Goal: Contribute content: Add original content to the website for others to see

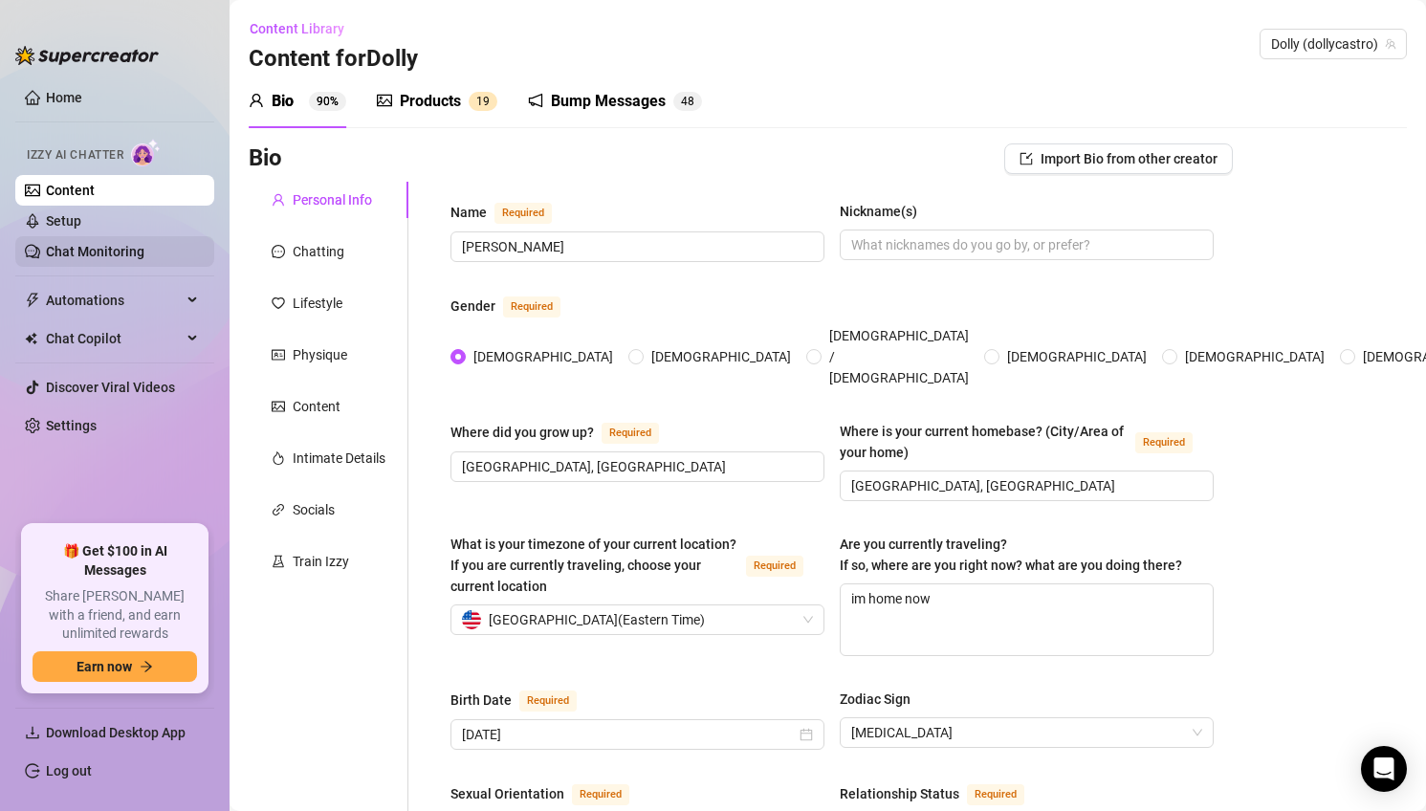
click at [105, 259] on link "Chat Monitoring" at bounding box center [95, 251] width 99 height 15
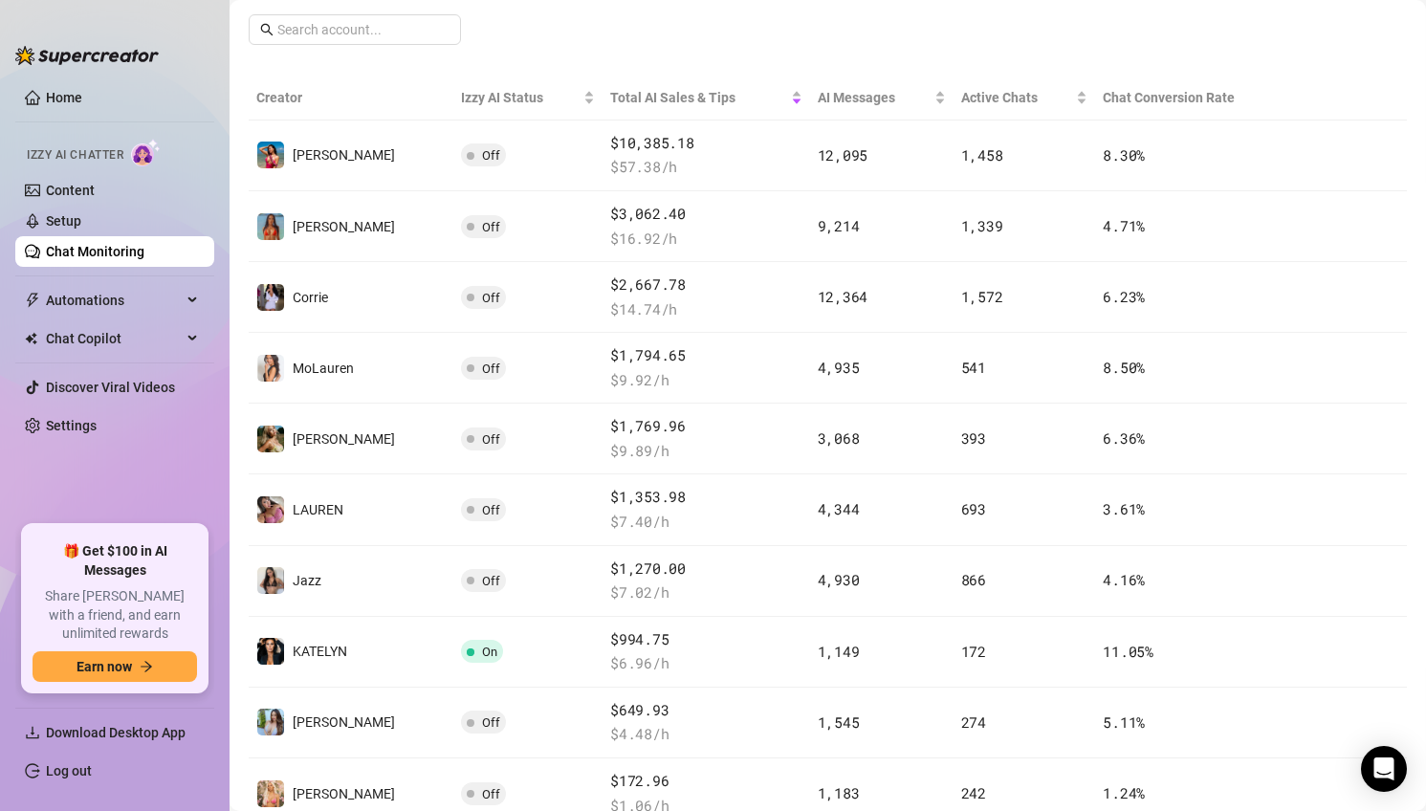
scroll to position [372, 0]
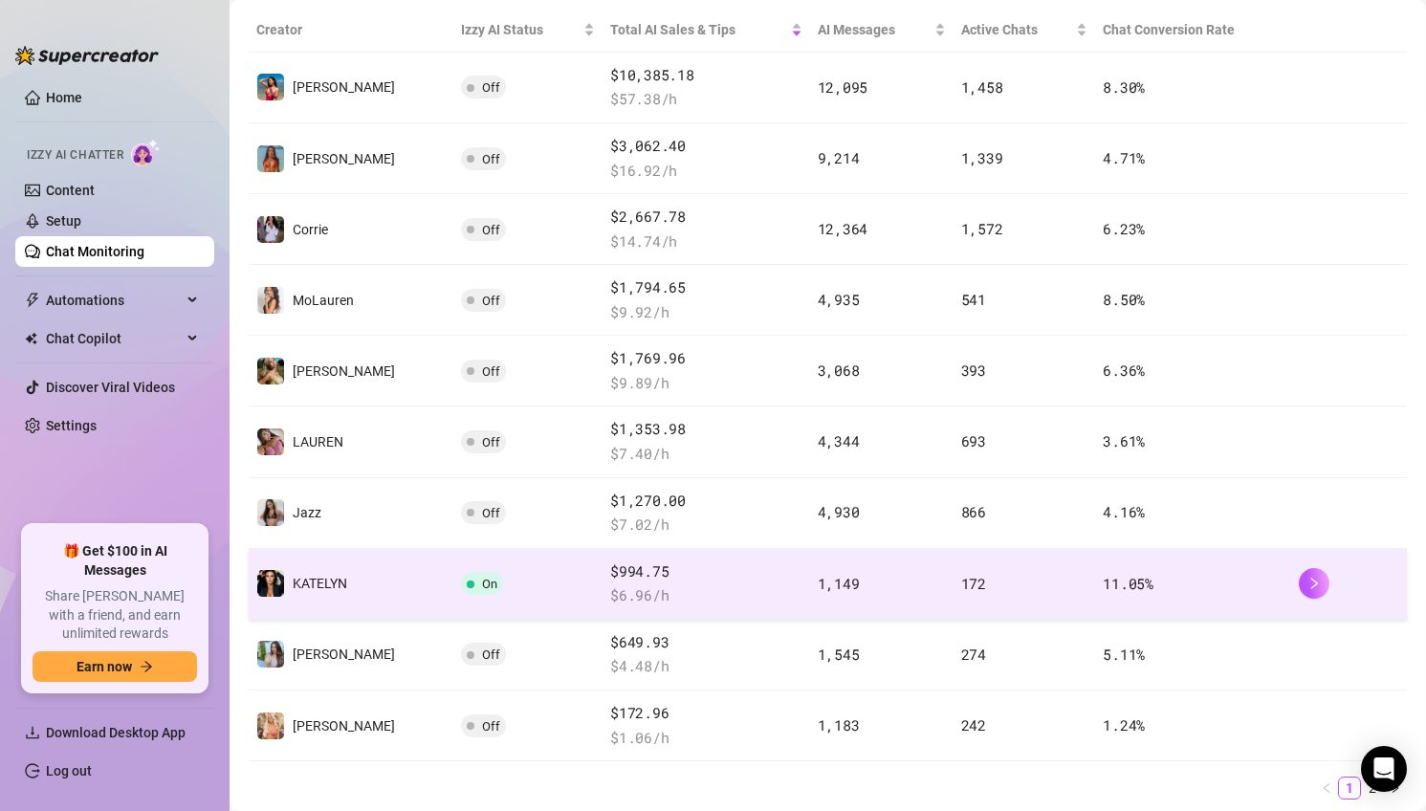
click at [505, 597] on td "On" at bounding box center [528, 584] width 150 height 71
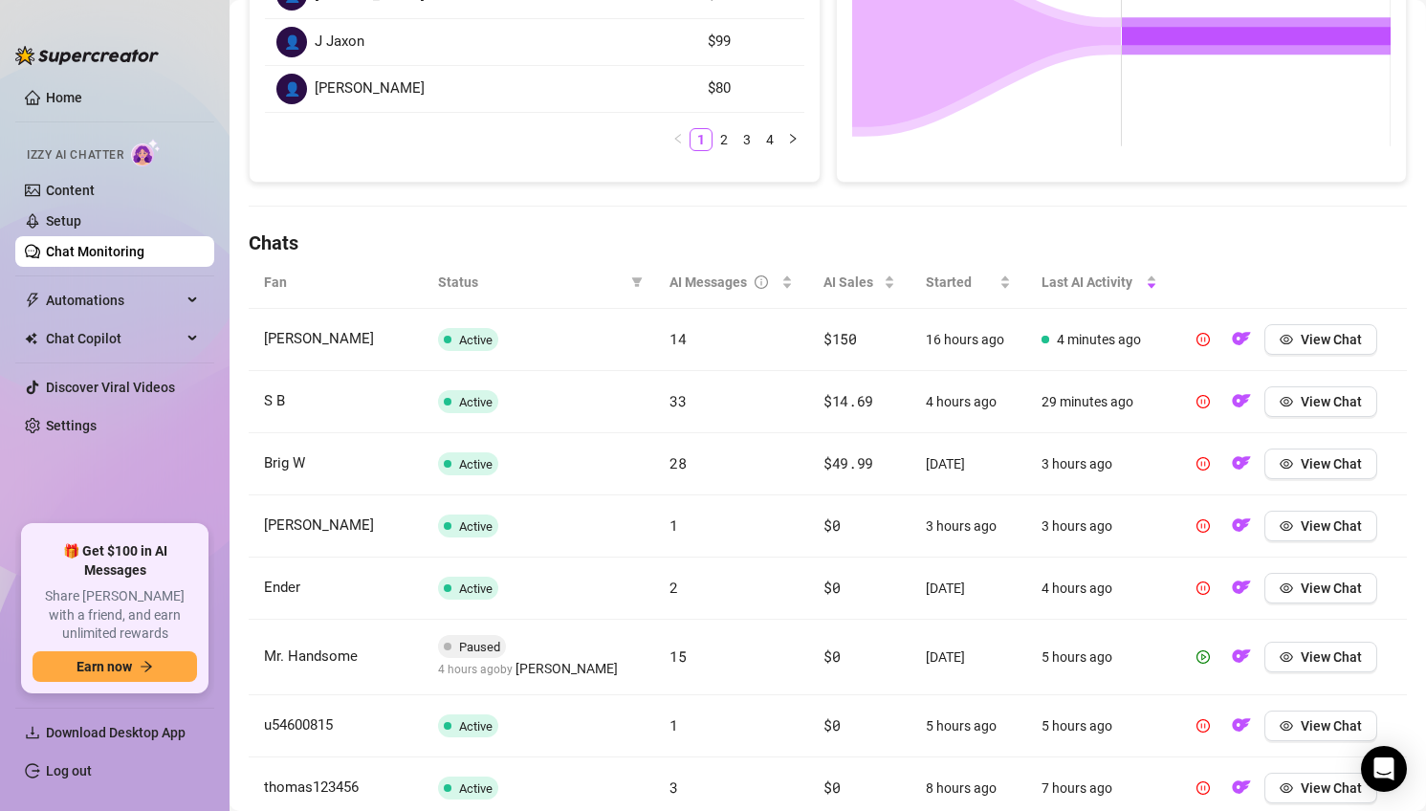
scroll to position [518, 0]
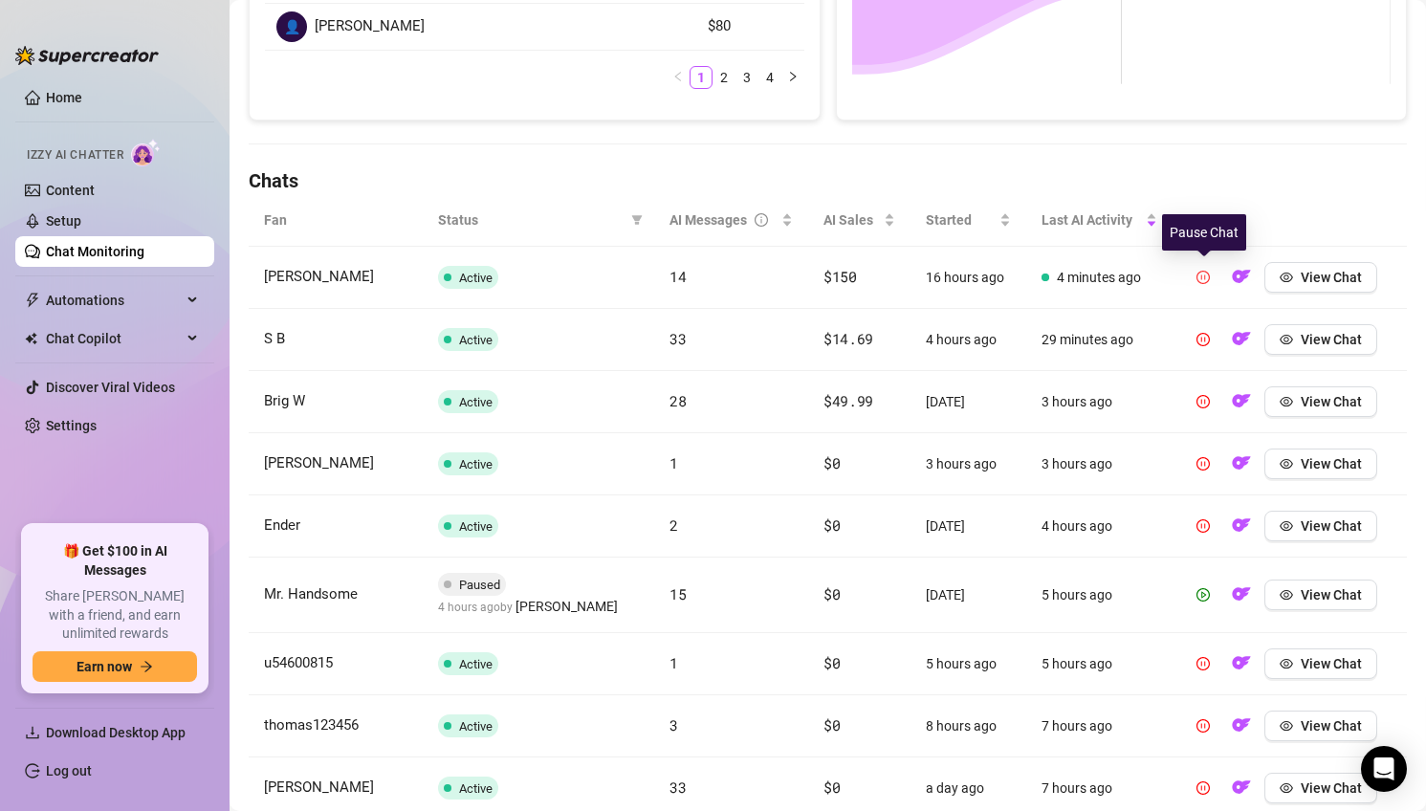
click at [1208, 281] on icon "pause-circle" at bounding box center [1202, 277] width 13 height 13
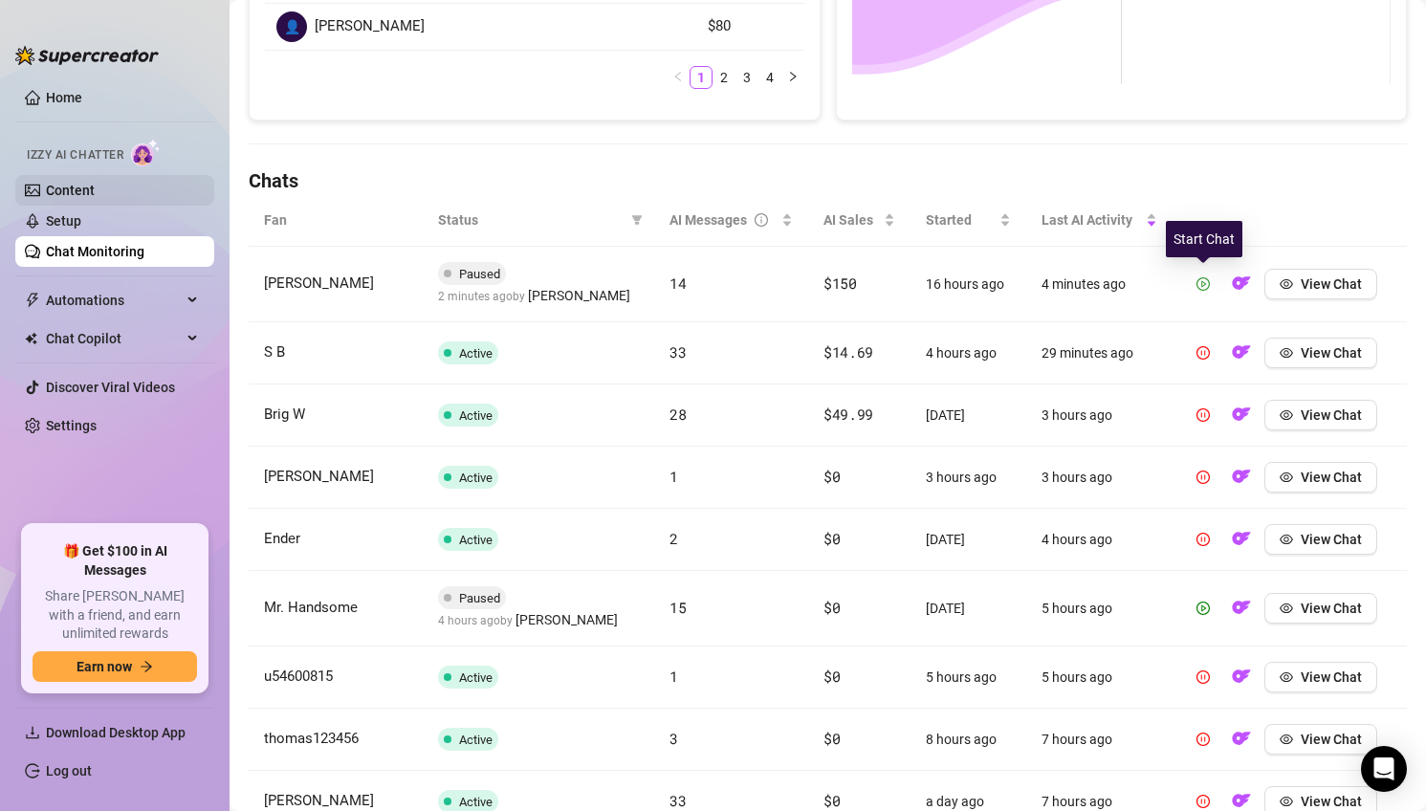
click at [70, 190] on link "Content" at bounding box center [70, 190] width 49 height 15
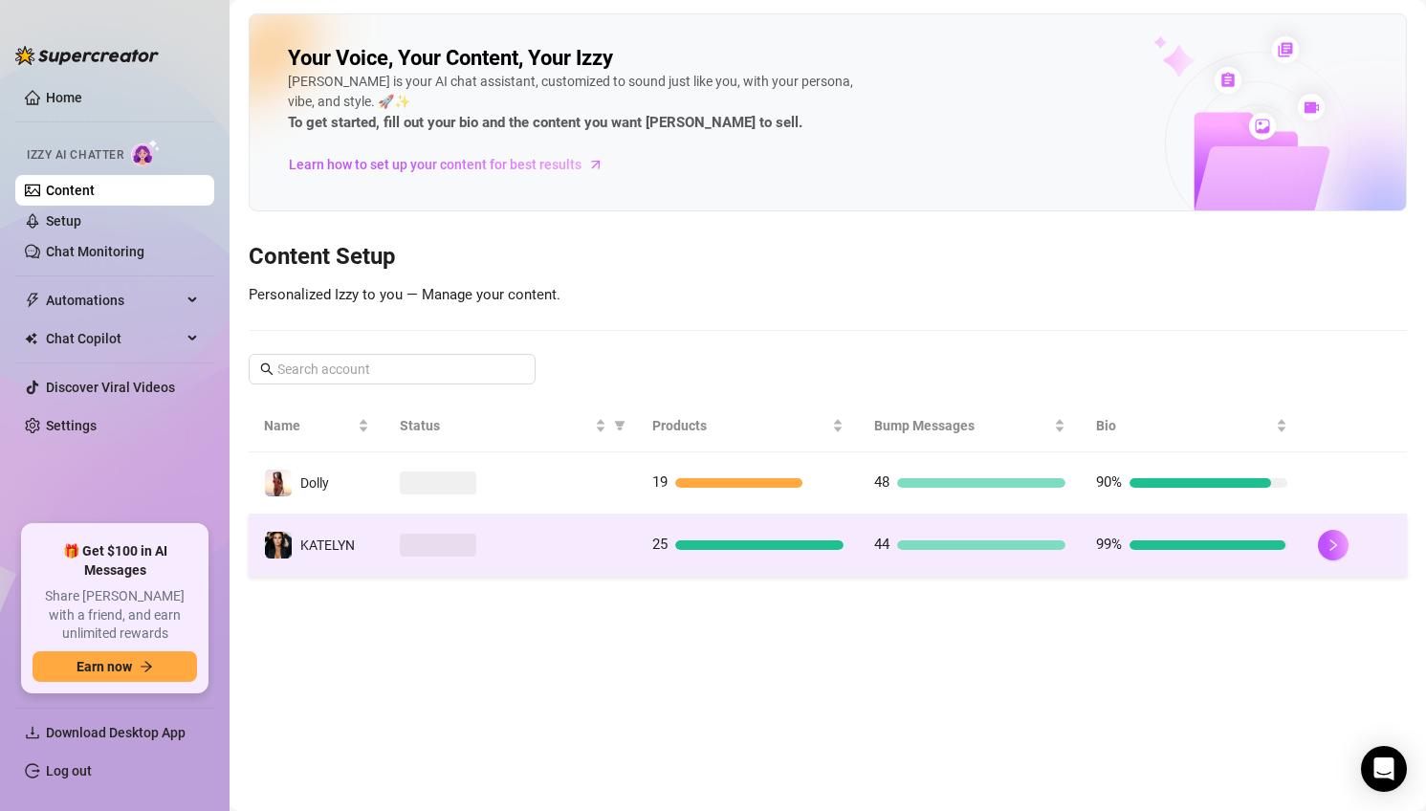
click at [616, 552] on div at bounding box center [511, 545] width 222 height 23
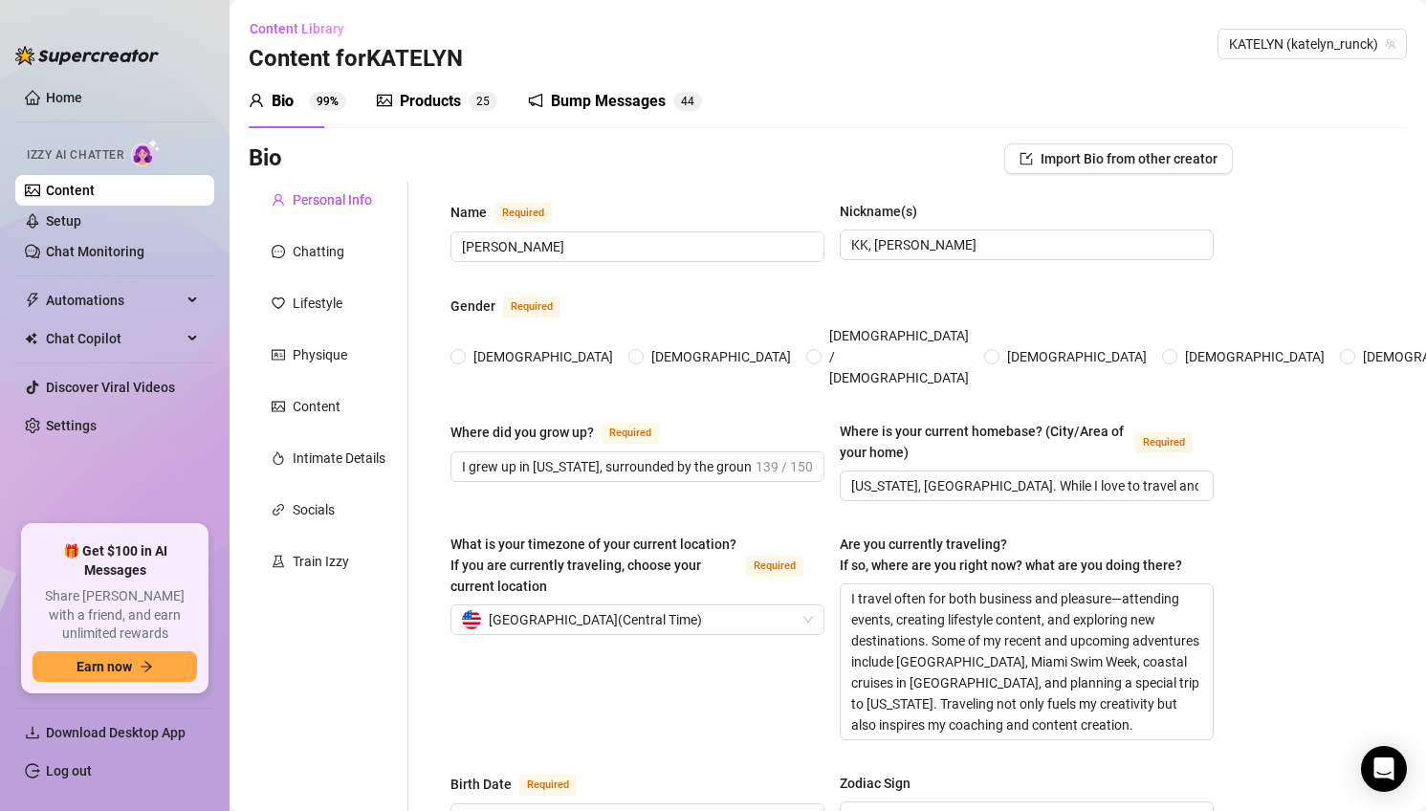
radio input "true"
type input "[DATE]"
click at [555, 103] on div "Bump Messages" at bounding box center [608, 101] width 115 height 23
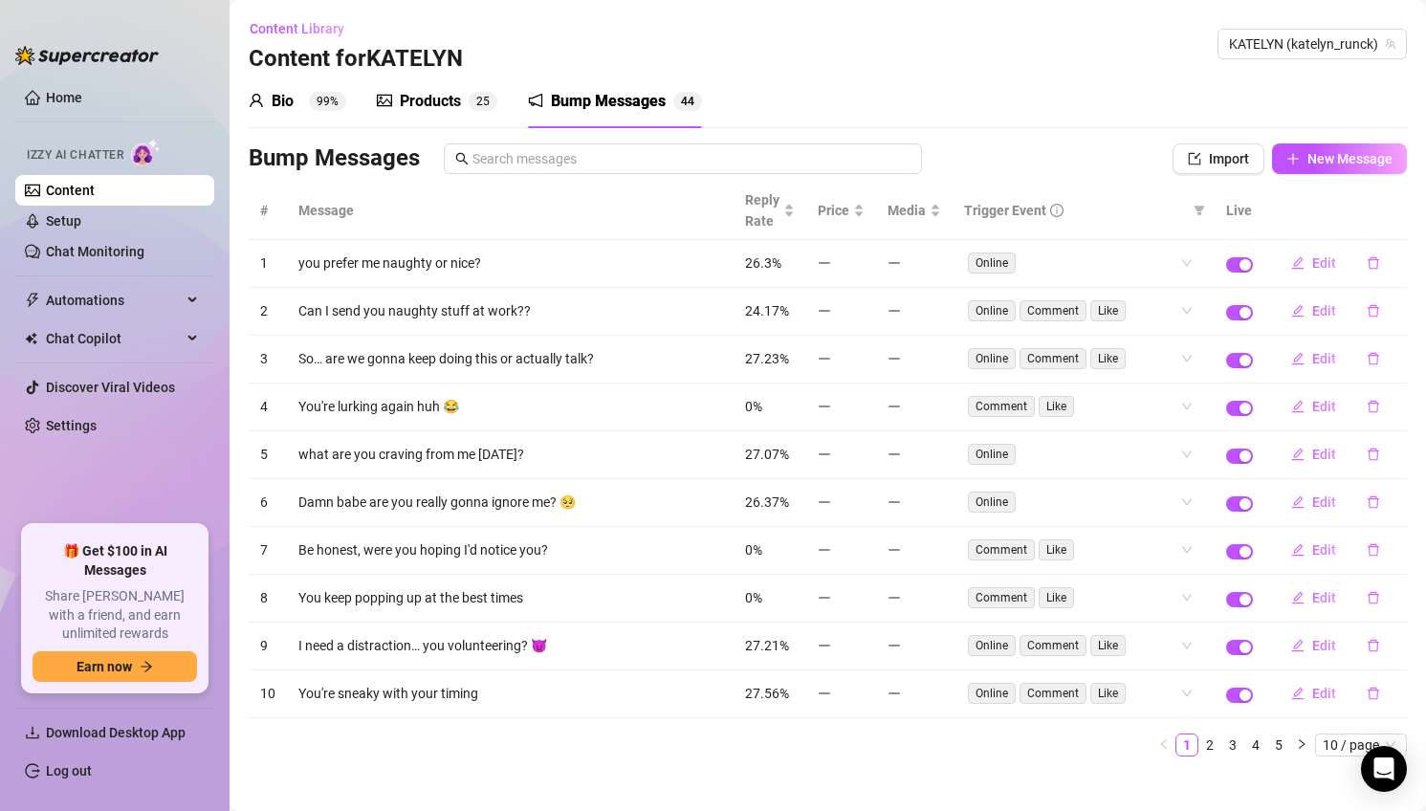
click at [422, 117] on div "Products 2 5" at bounding box center [437, 102] width 120 height 54
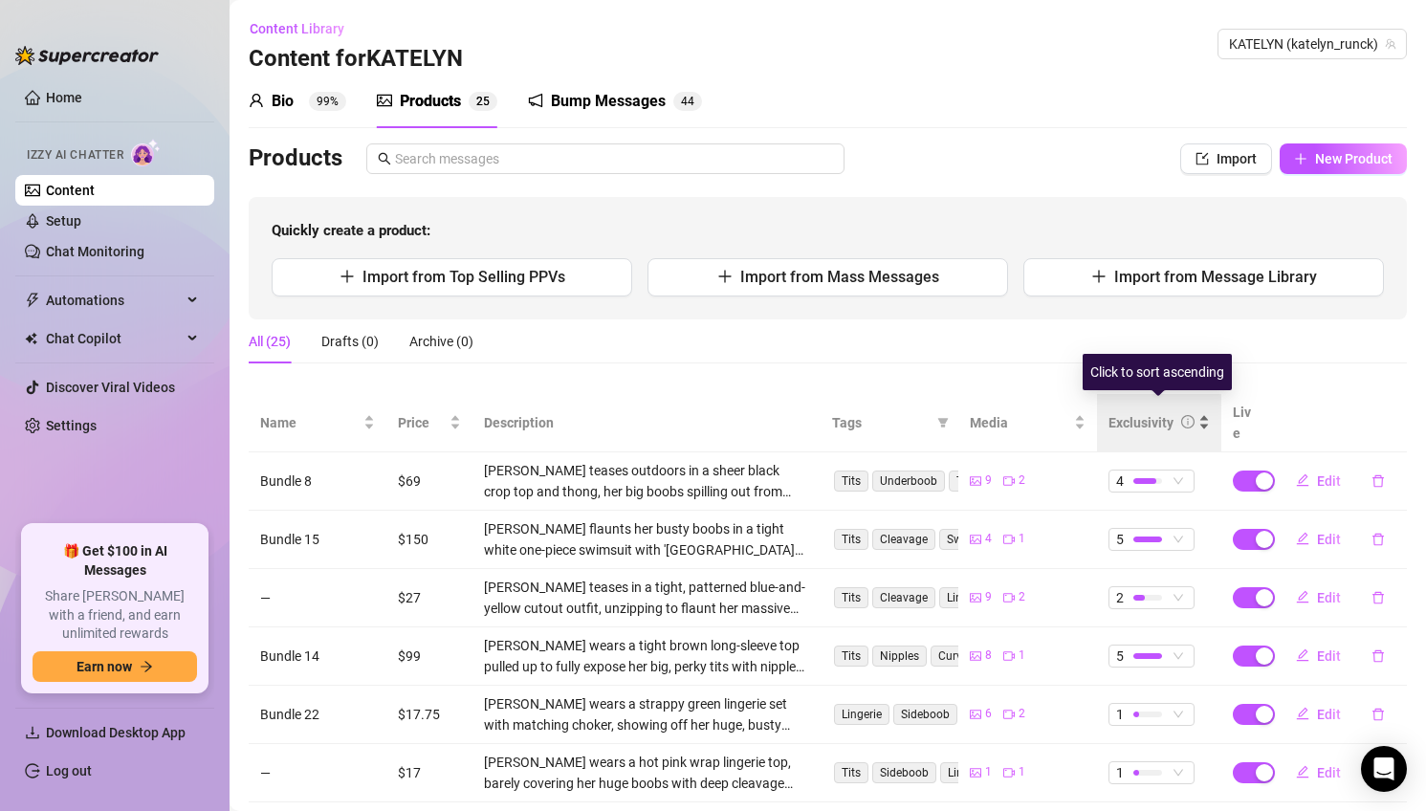
click at [1169, 412] on div "Exclusivity" at bounding box center [1140, 422] width 65 height 21
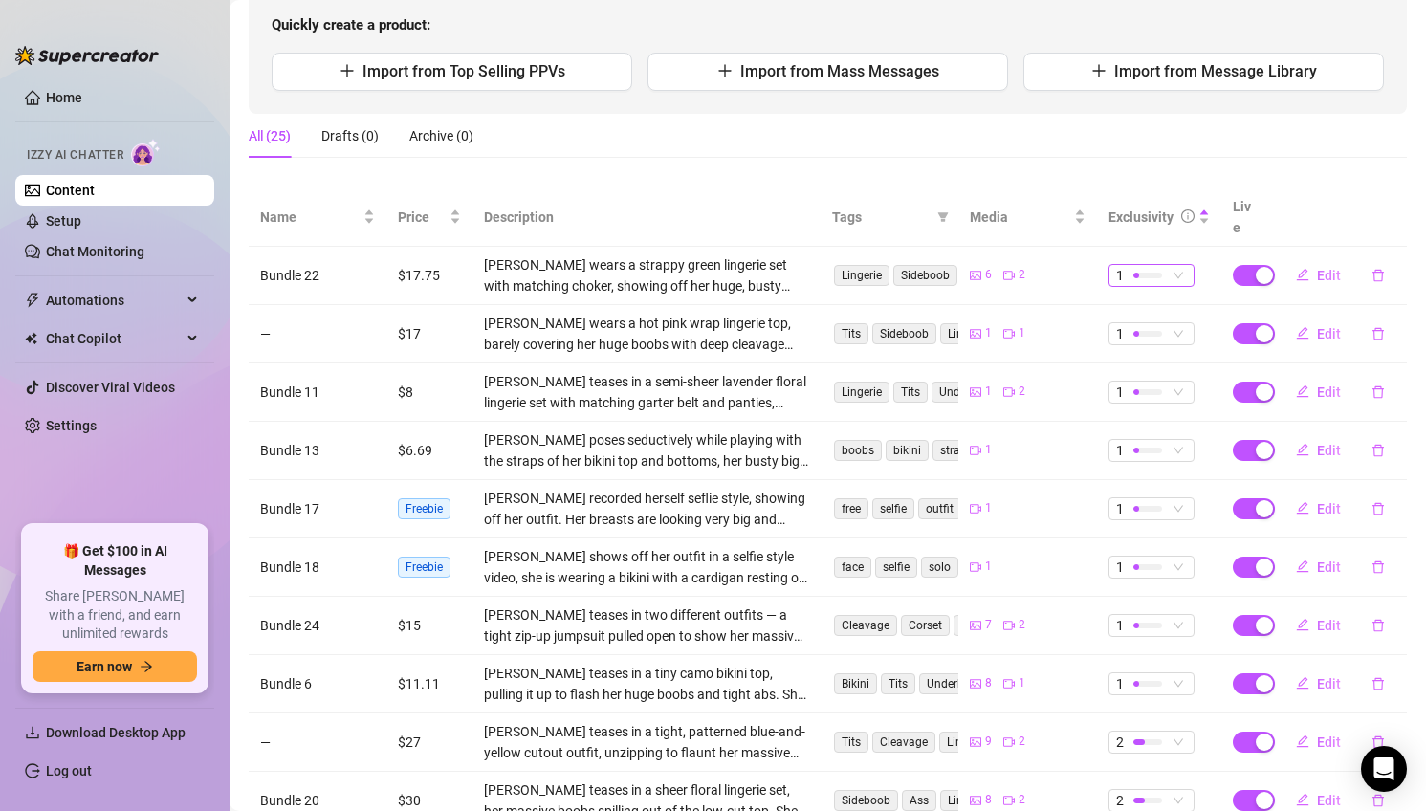
scroll to position [314, 0]
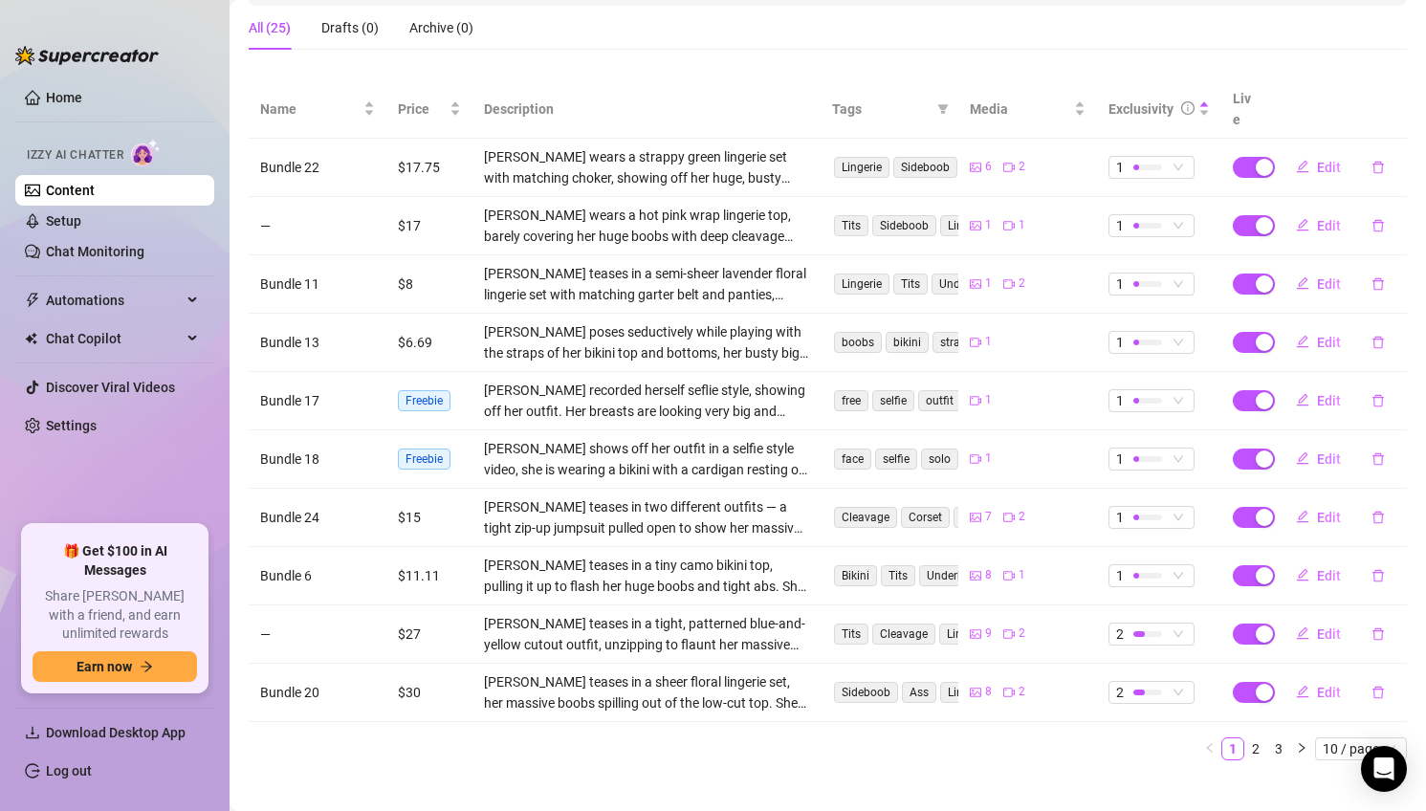
click at [1251, 738] on link "2" at bounding box center [1255, 748] width 21 height 21
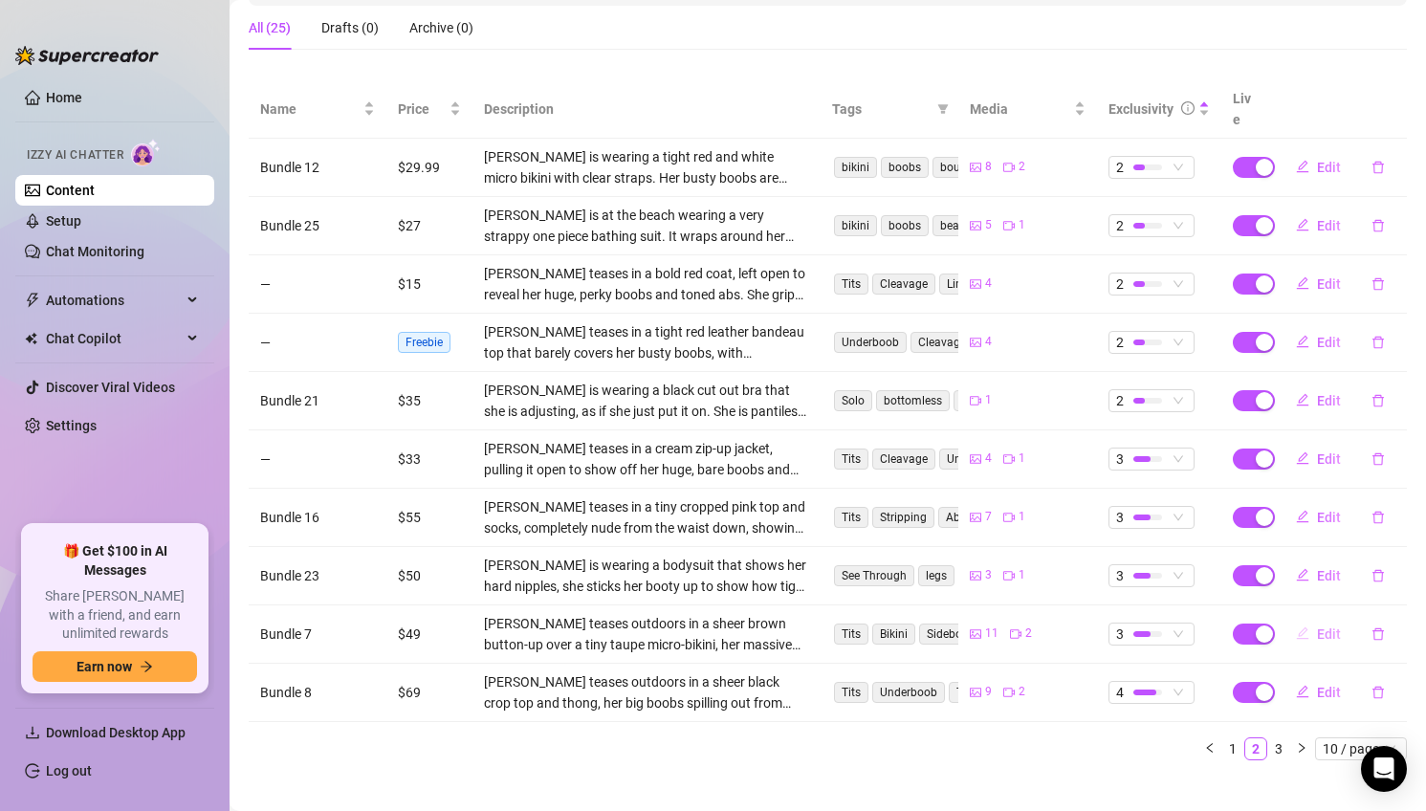
click at [1325, 626] on span "Edit" at bounding box center [1329, 633] width 24 height 15
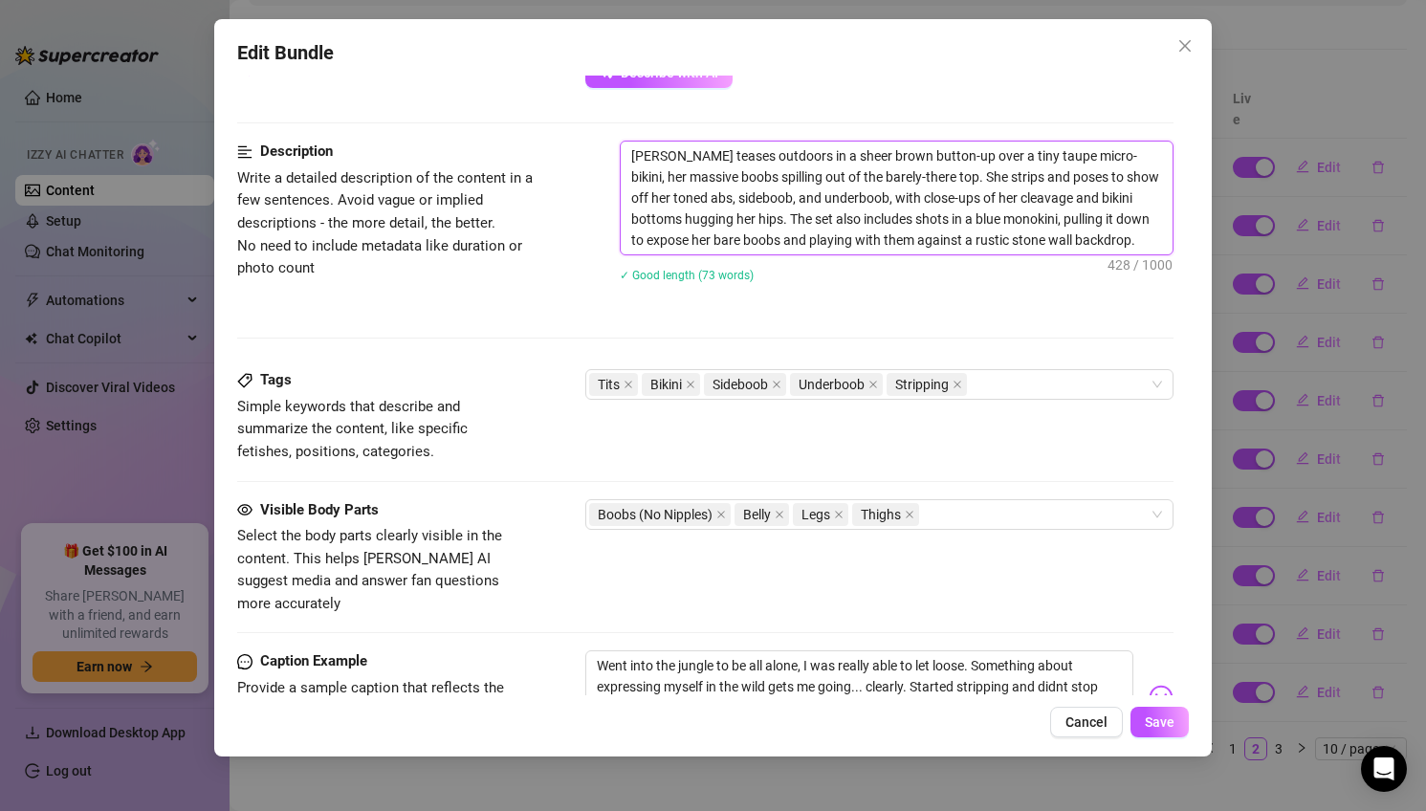
scroll to position [947, 0]
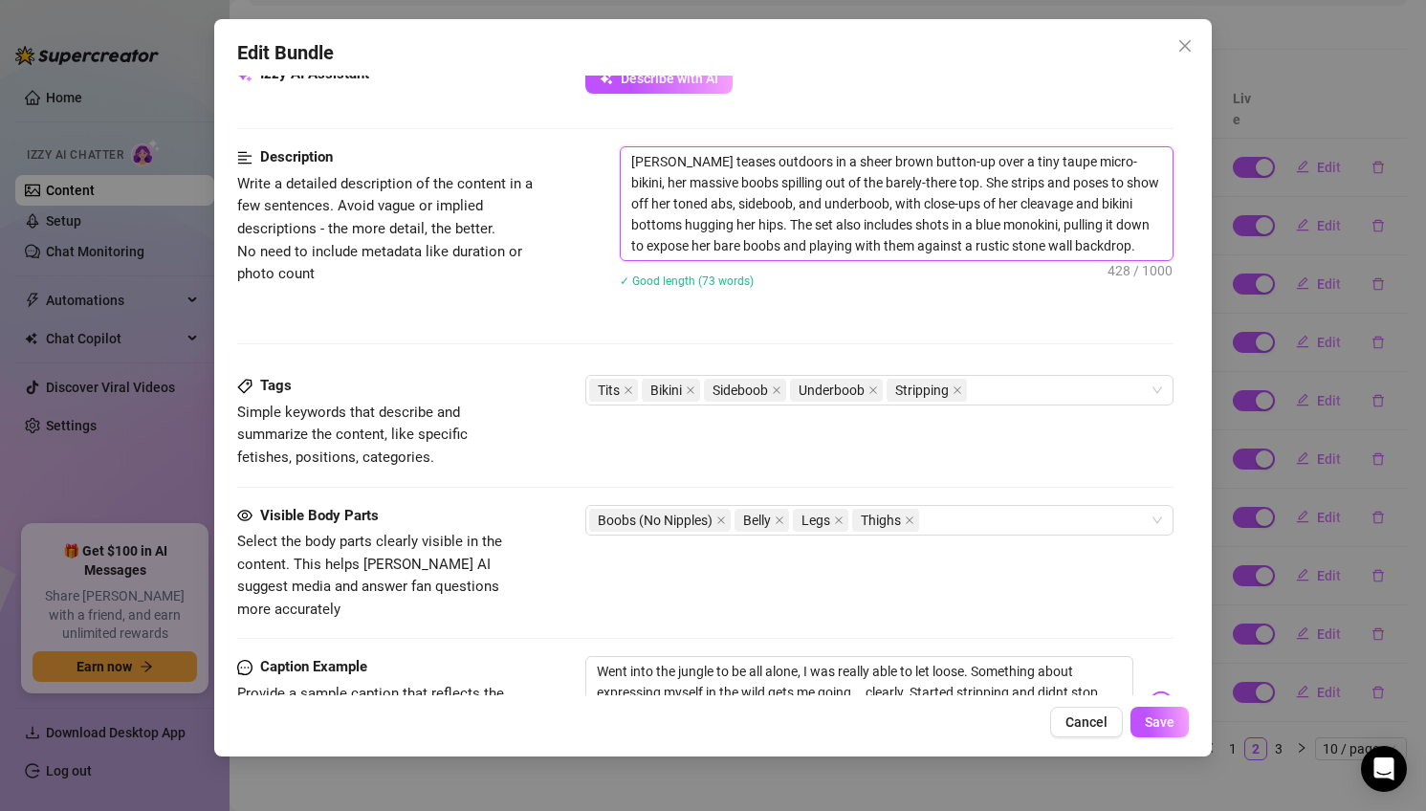
drag, startPoint x: 725, startPoint y: 179, endPoint x: 903, endPoint y: 175, distance: 177.9
click at [903, 175] on textarea "[PERSON_NAME] teases outdoors in a sheer brown button-up over a tiny taupe micr…" at bounding box center [897, 203] width 553 height 113
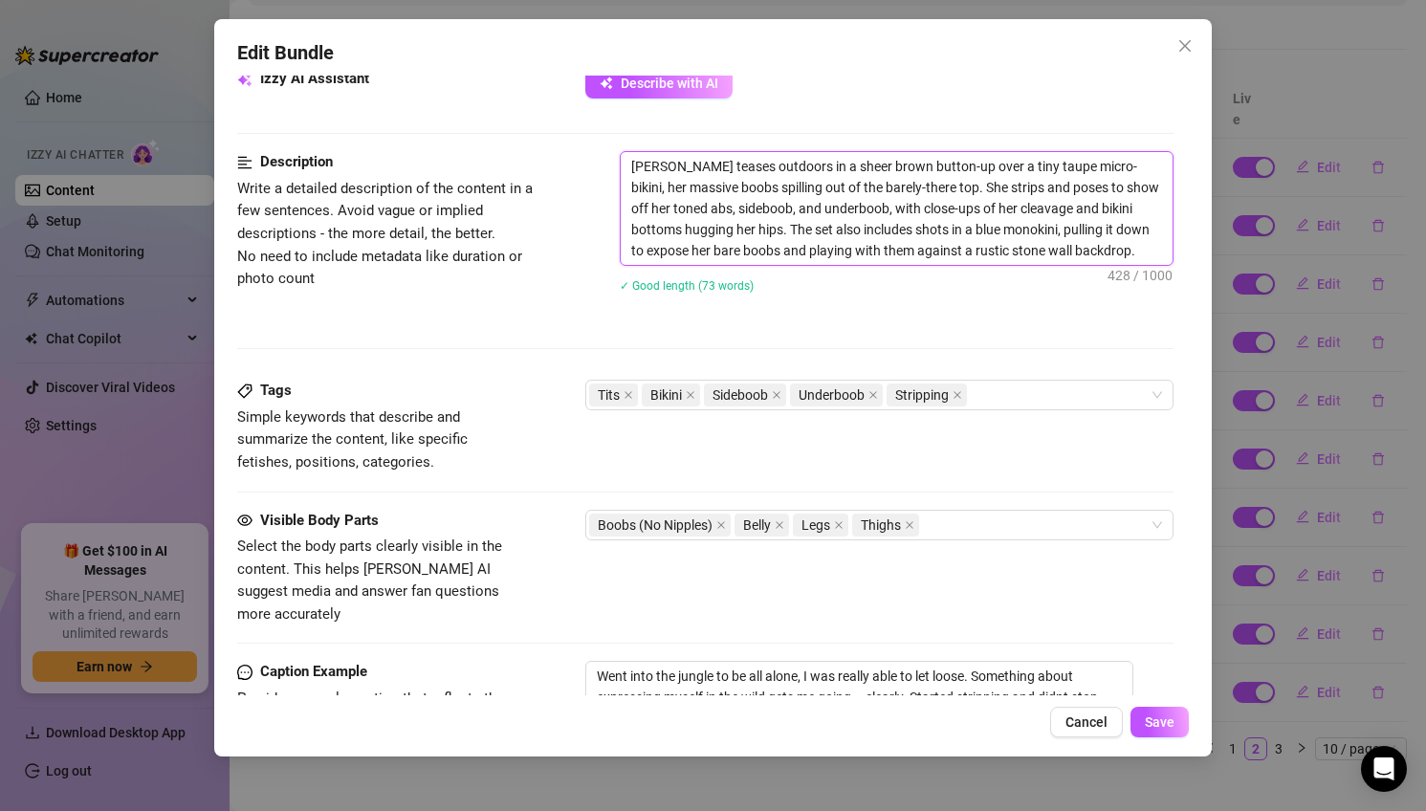
drag, startPoint x: 1115, startPoint y: 166, endPoint x: 1160, endPoint y: 248, distance: 92.9
click at [1115, 166] on textarea "[PERSON_NAME] teases outdoors in a sheer brown button-up over a tiny taupe micr…" at bounding box center [897, 208] width 553 height 113
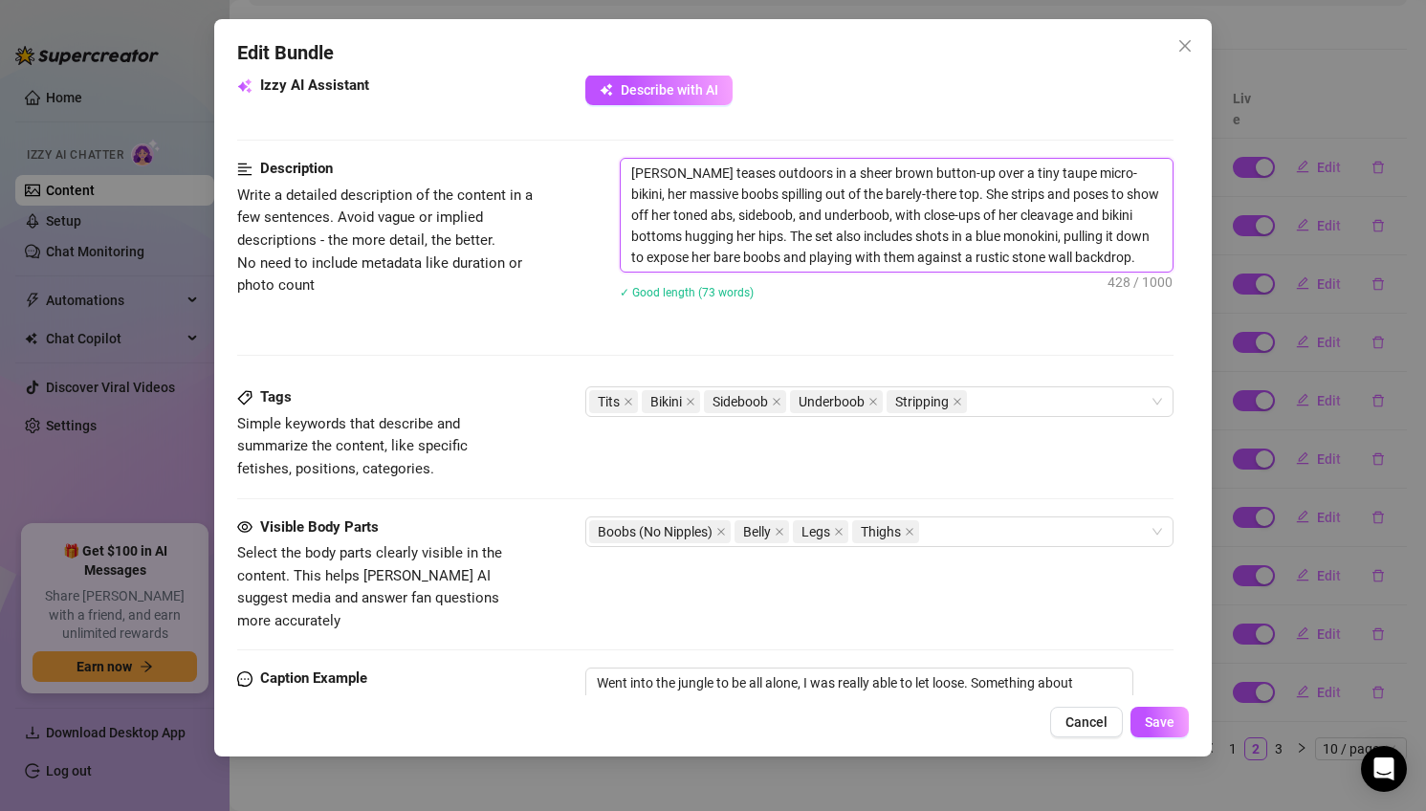
type textarea "[PERSON_NAME] teases outdoors in a sheer brown button-up over a tiny taupe micr…"
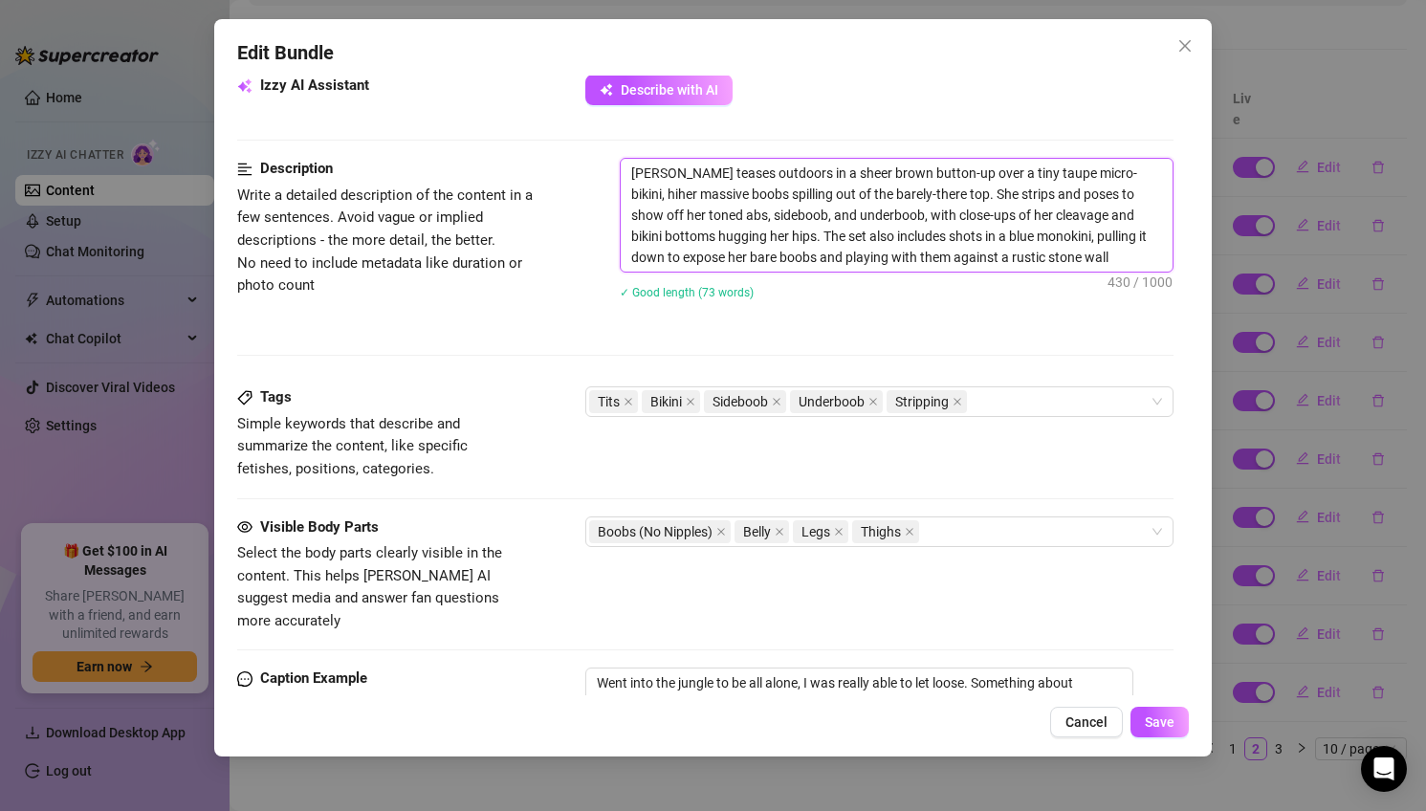
type textarea "[PERSON_NAME] teases outdoors in a sheer brown button-up over a tiny taupe micr…"
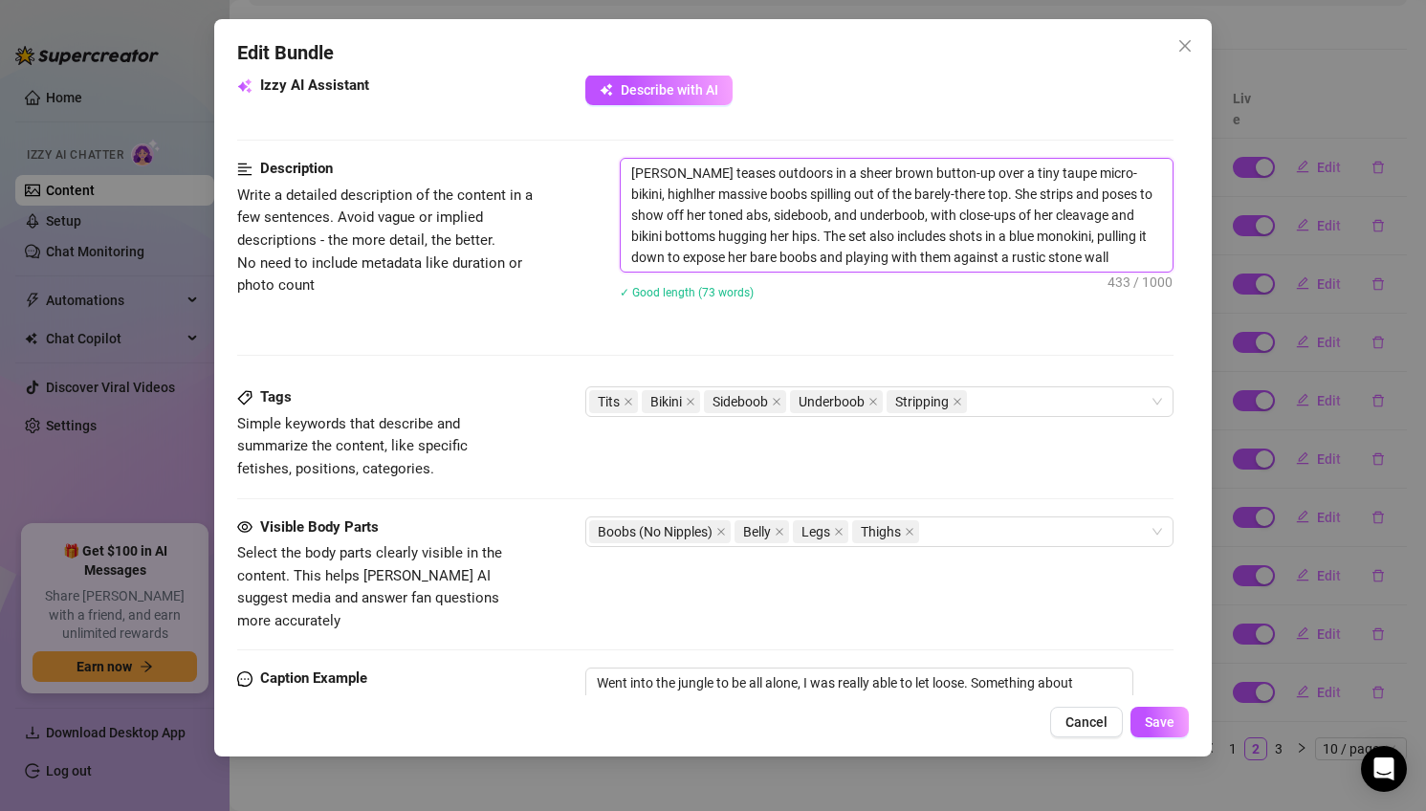
type textarea "[PERSON_NAME] teases outdoors in a sheer brown button-up over a tiny taupe micr…"
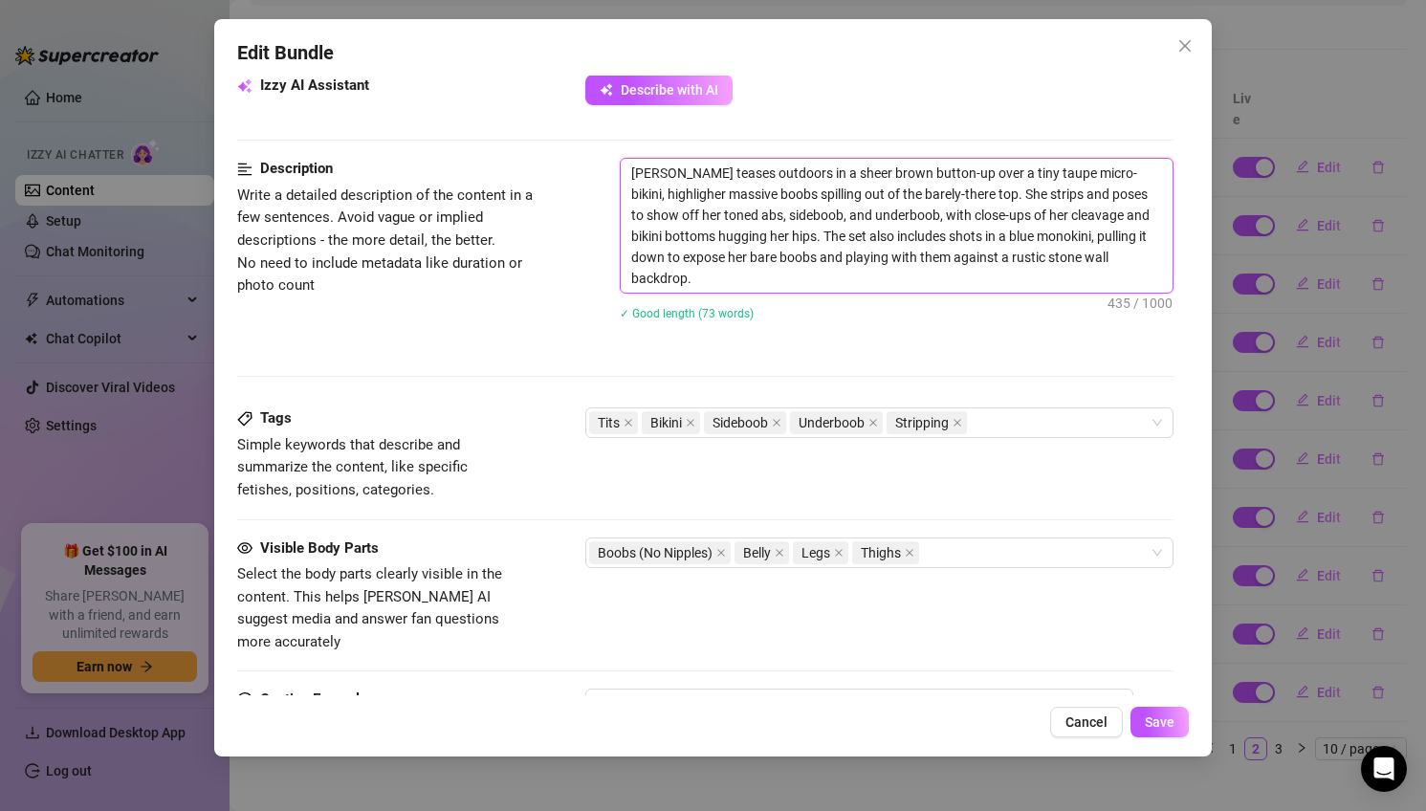
type textarea "[PERSON_NAME] teases outdoors in a sheer brown button-up over a tiny taupe micr…"
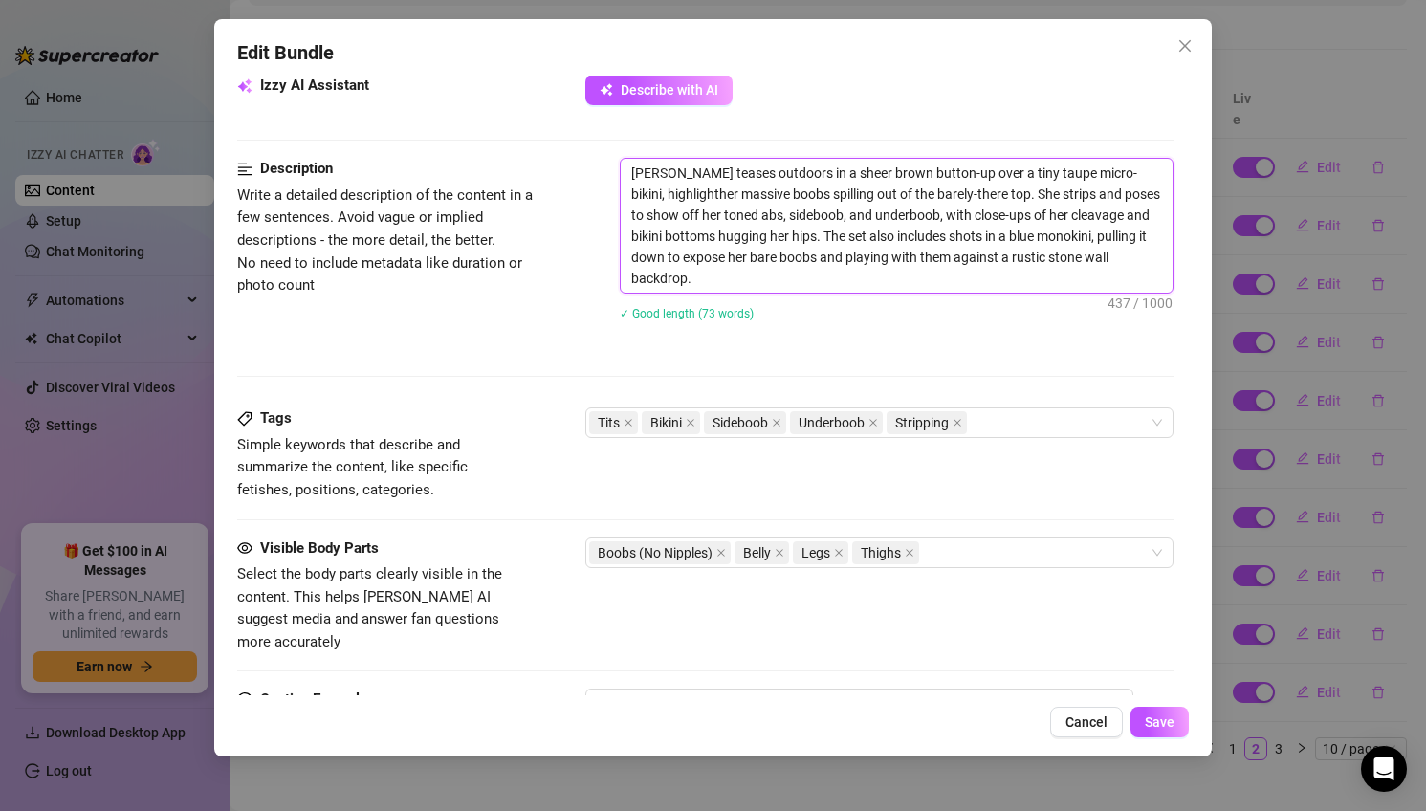
type textarea "[PERSON_NAME] teases outdoors in a sheer brown button-up over a tiny taupe micr…"
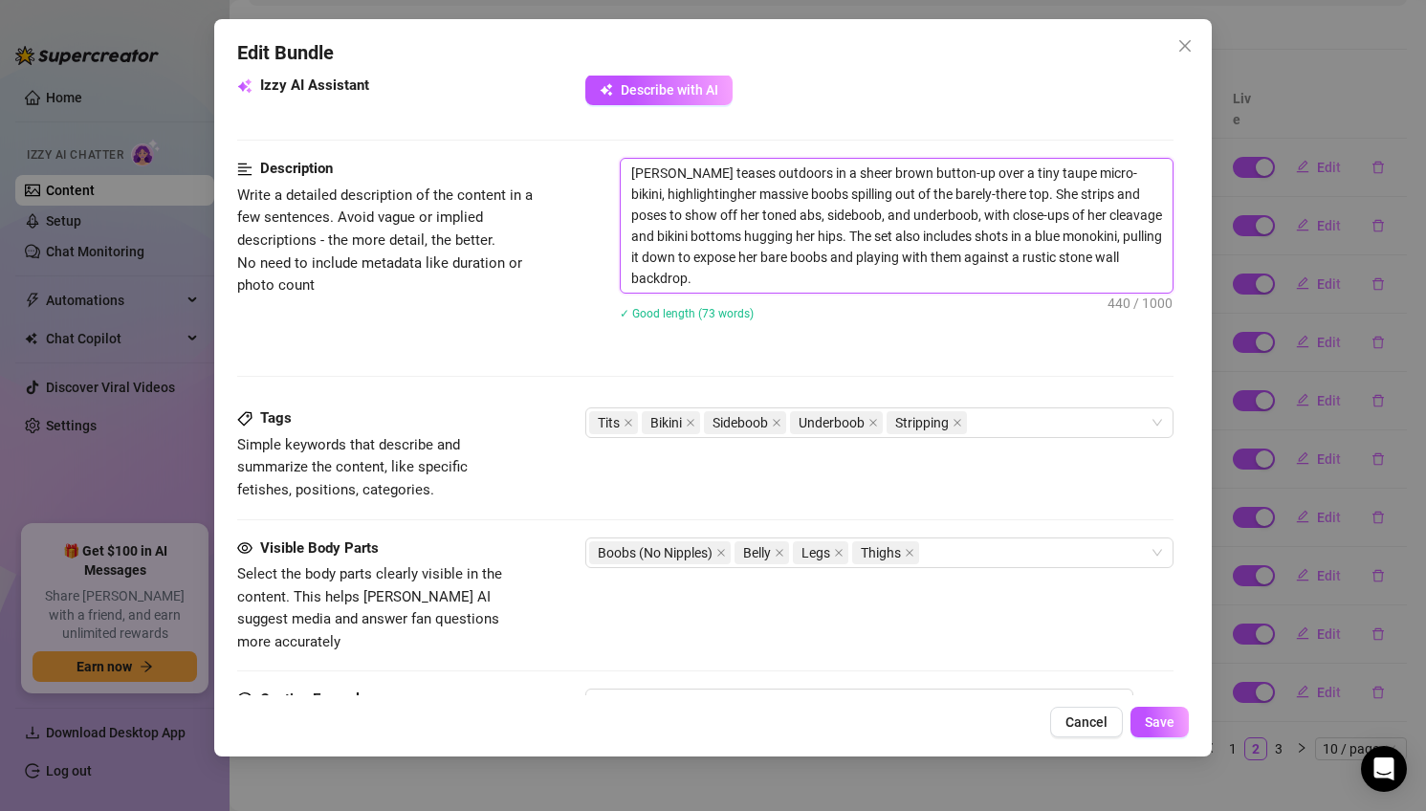
type textarea "[PERSON_NAME] teases outdoors in a sheer brown button-up over a tiny taupe micr…"
drag, startPoint x: 820, startPoint y: 196, endPoint x: 899, endPoint y: 192, distance: 79.5
click at [899, 192] on textarea "[PERSON_NAME] teases outdoors in a sheer brown button-up over a tiny taupe micr…" at bounding box center [897, 226] width 553 height 134
type textarea "[PERSON_NAME] teases outdoors in a sheer brown button-up over a tiny taupe micr…"
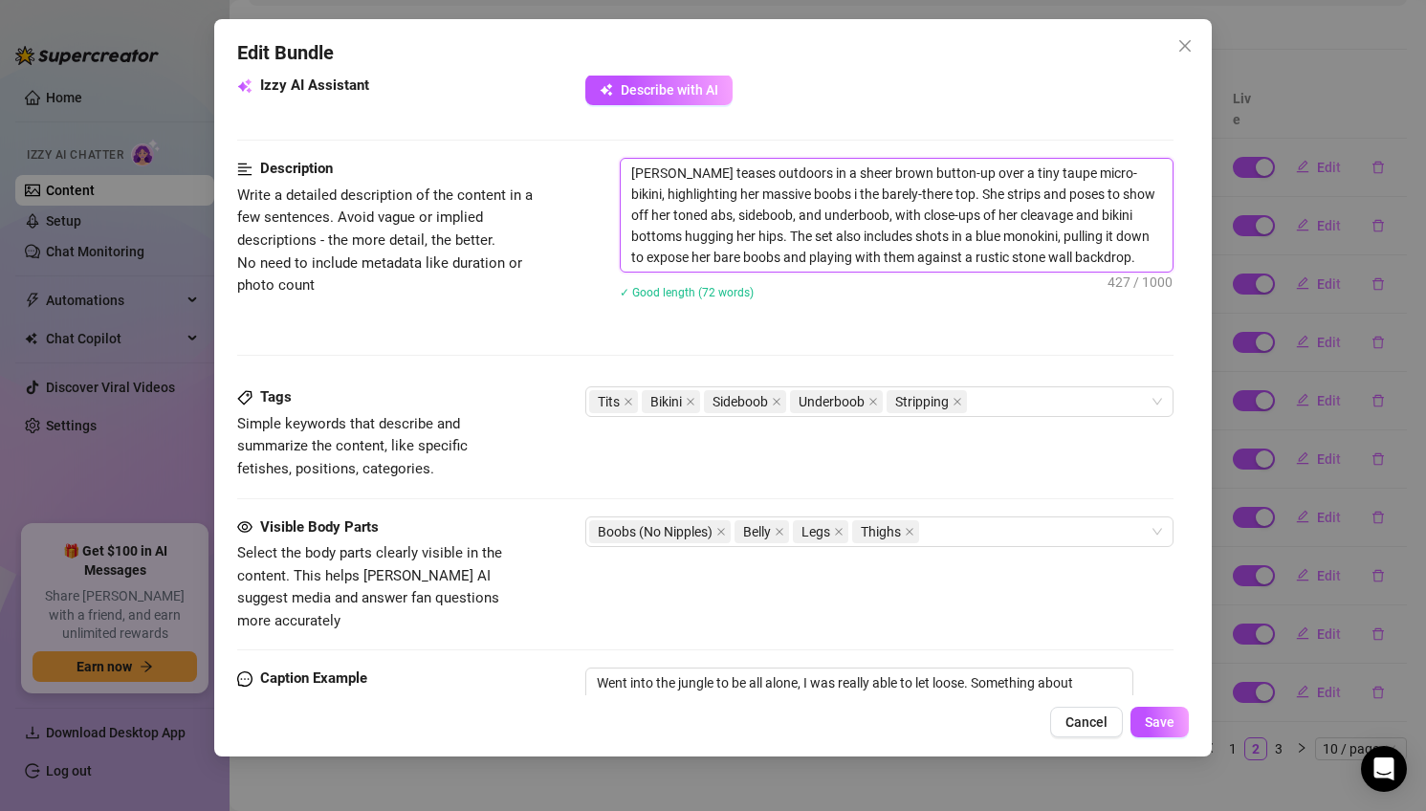
type textarea "[PERSON_NAME] teases outdoors in a sheer brown button-up over a tiny taupe micr…"
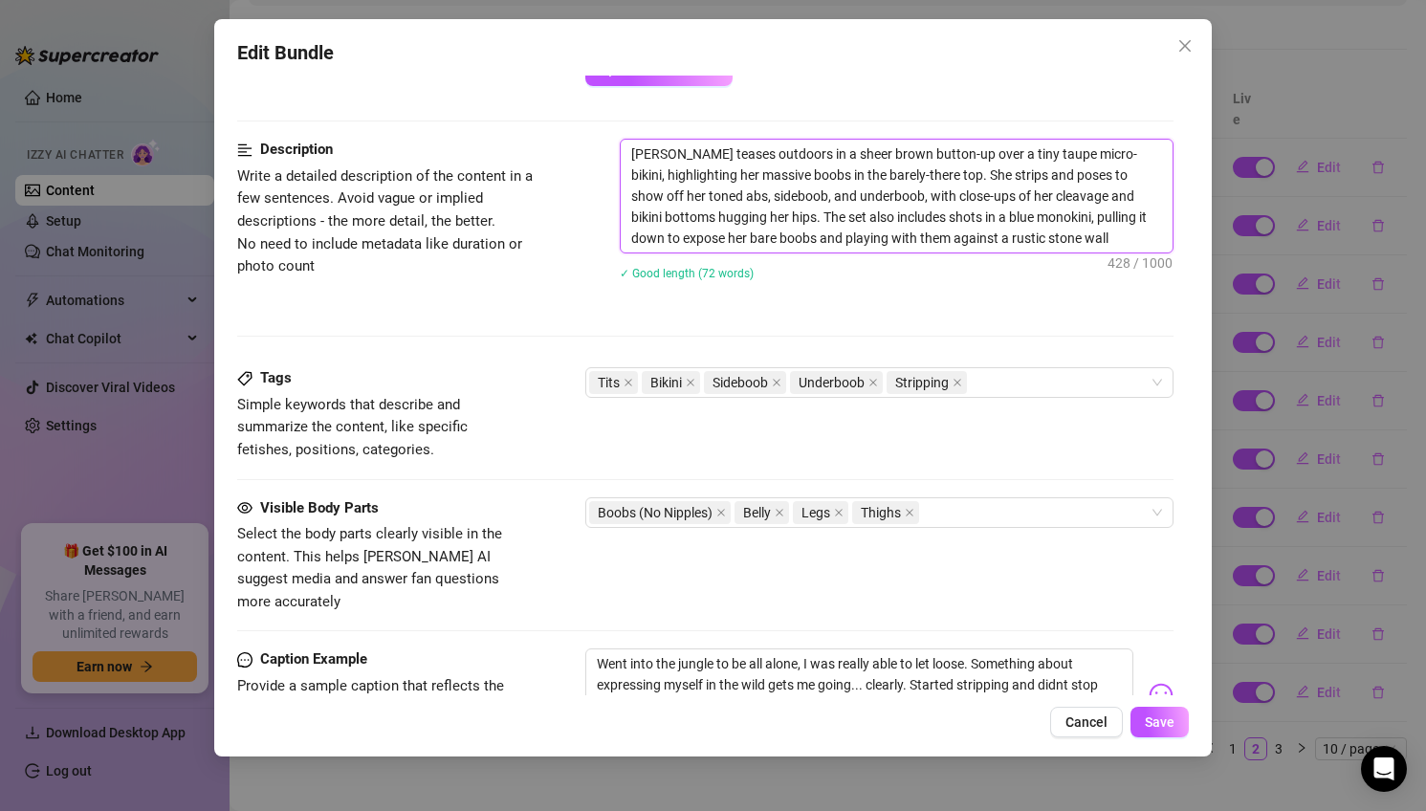
scroll to position [941, 0]
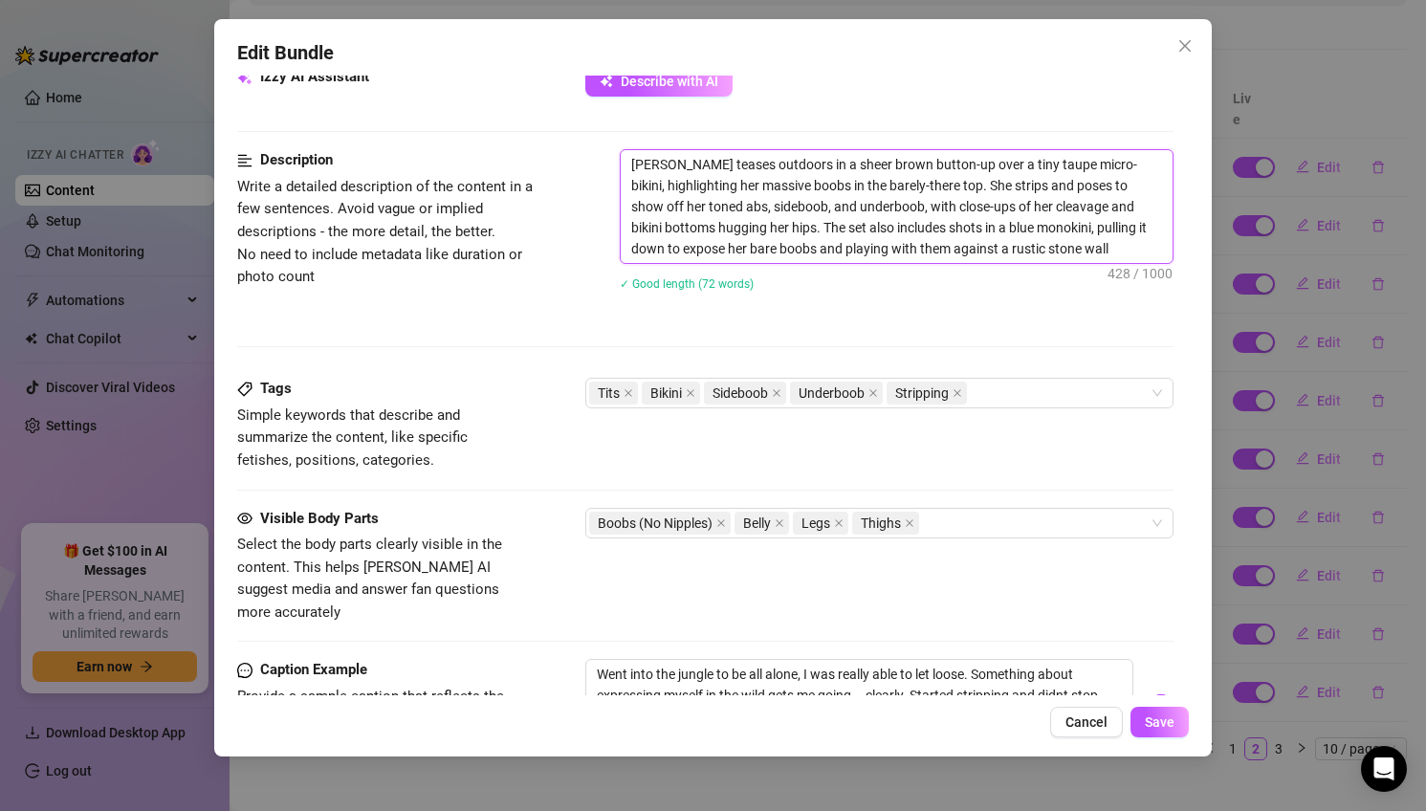
click at [788, 252] on textarea "[PERSON_NAME] teases outdoors in a sheer brown button-up over a tiny taupe micr…" at bounding box center [897, 206] width 553 height 113
type textarea "[PERSON_NAME] teases outdoors in a sheer brown button-up over a tiny taupe micr…"
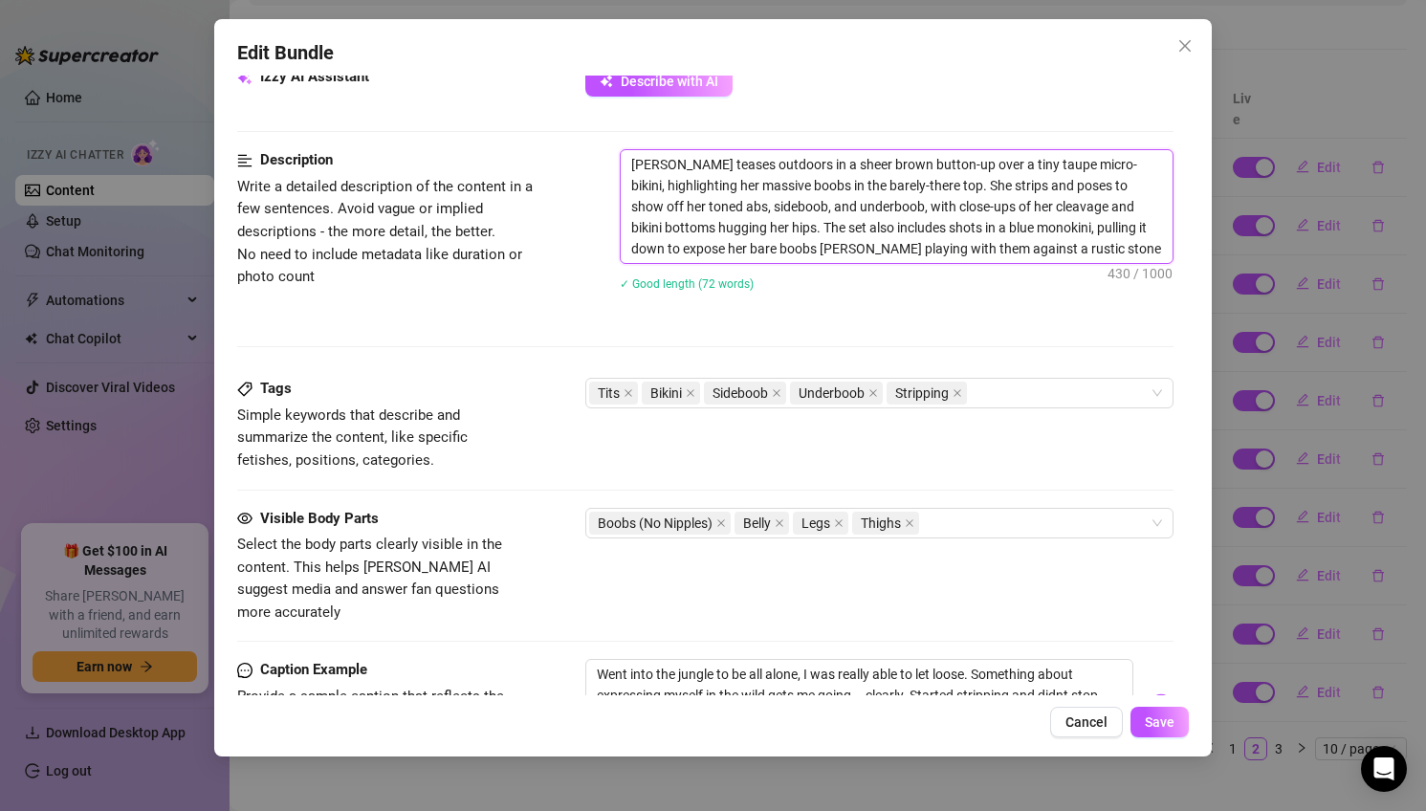
type textarea "[PERSON_NAME] teases outdoors in a sheer brown button-up over a tiny taupe micr…"
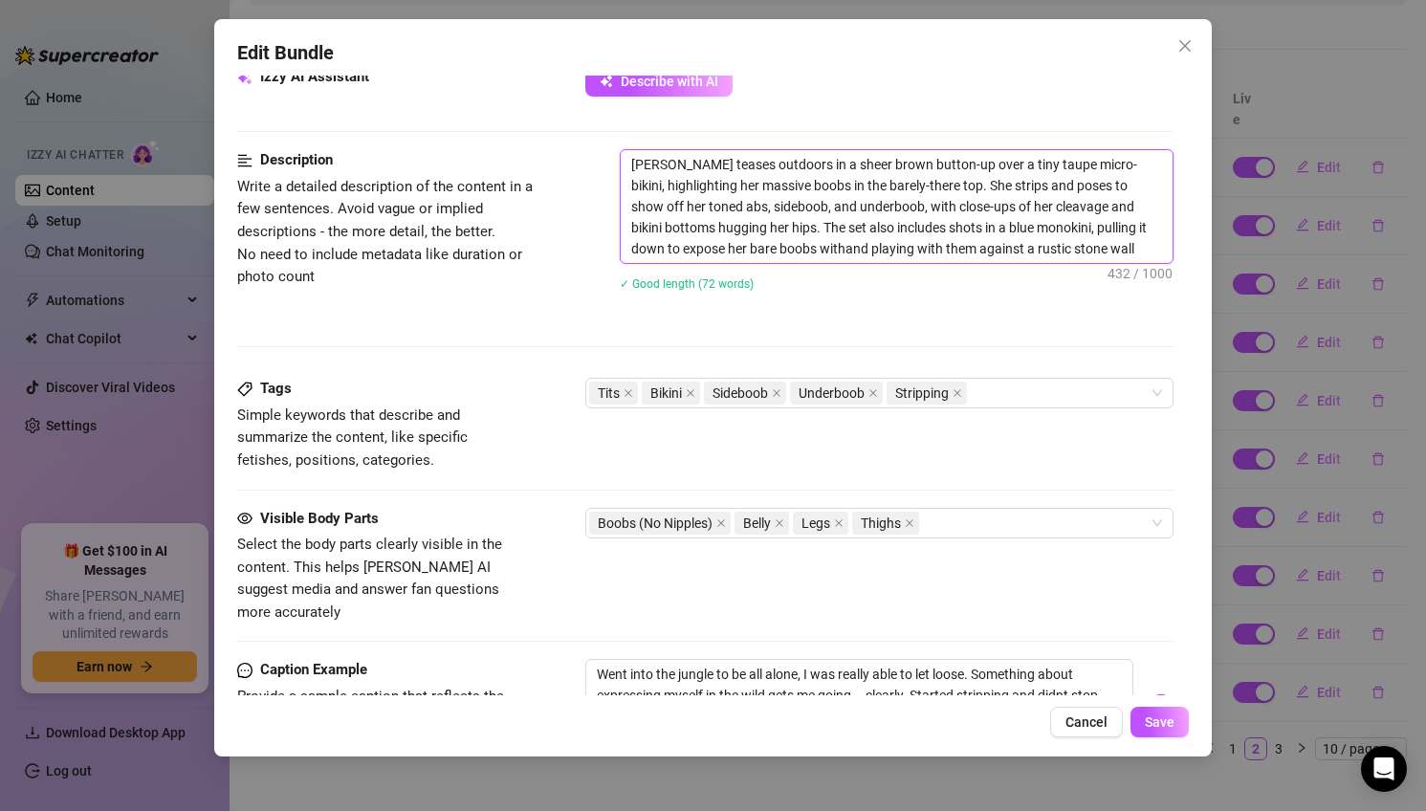
type textarea "[PERSON_NAME] teases outdoors in a sheer brown button-up over a tiny taupe micr…"
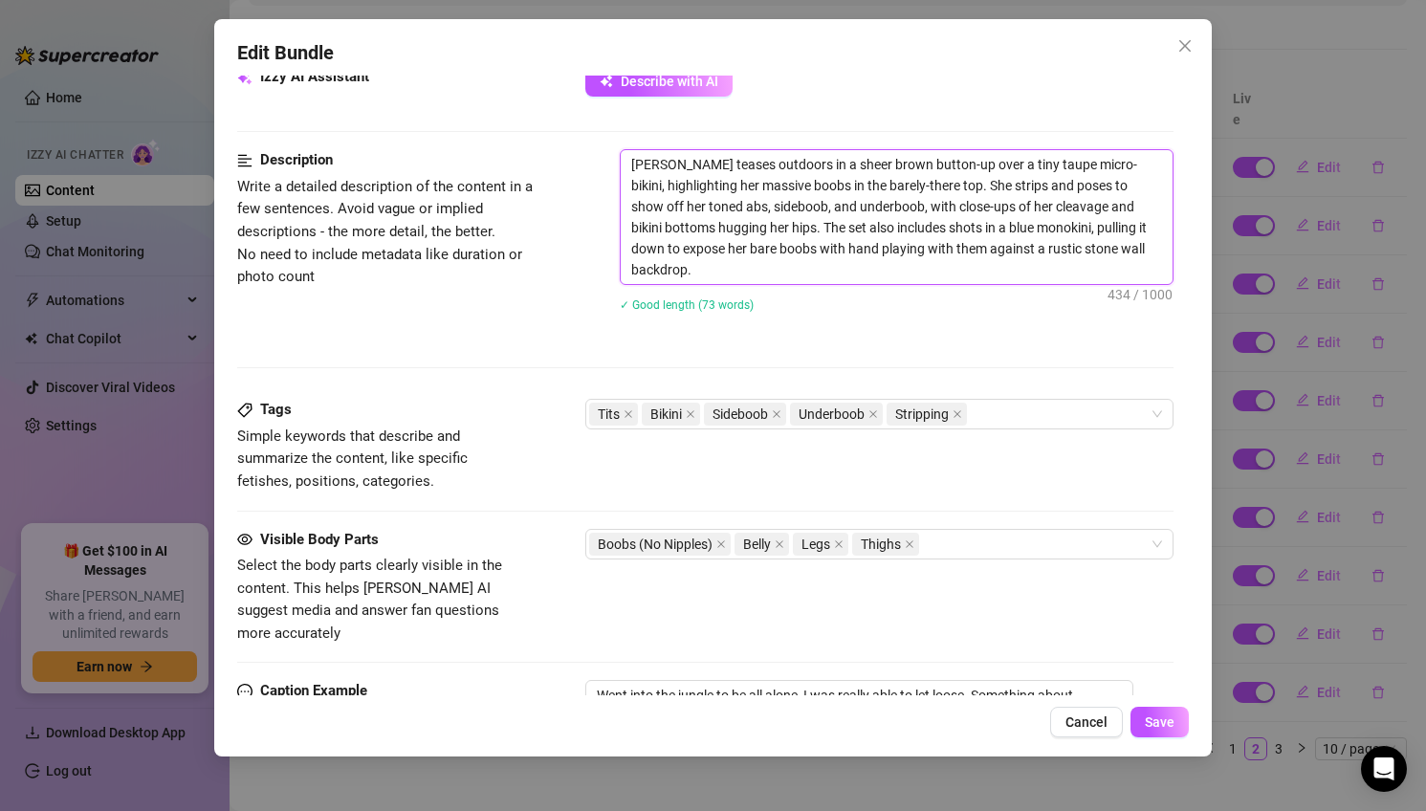
type textarea "[PERSON_NAME] teases outdoors in a sheer brown button-up over a tiny taupe micr…"
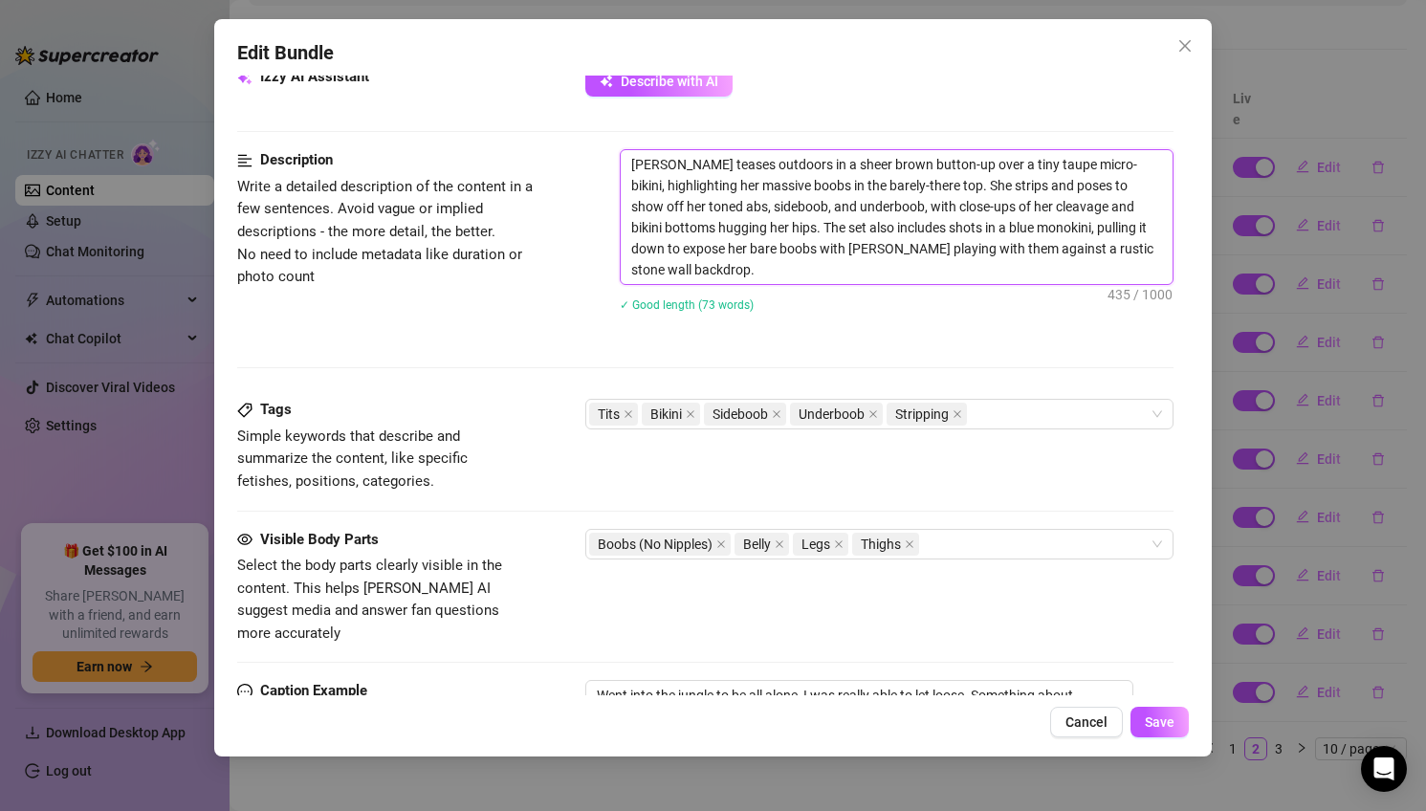
type textarea "[PERSON_NAME] teases outdoors in a sheer brown button-up over a tiny taupe micr…"
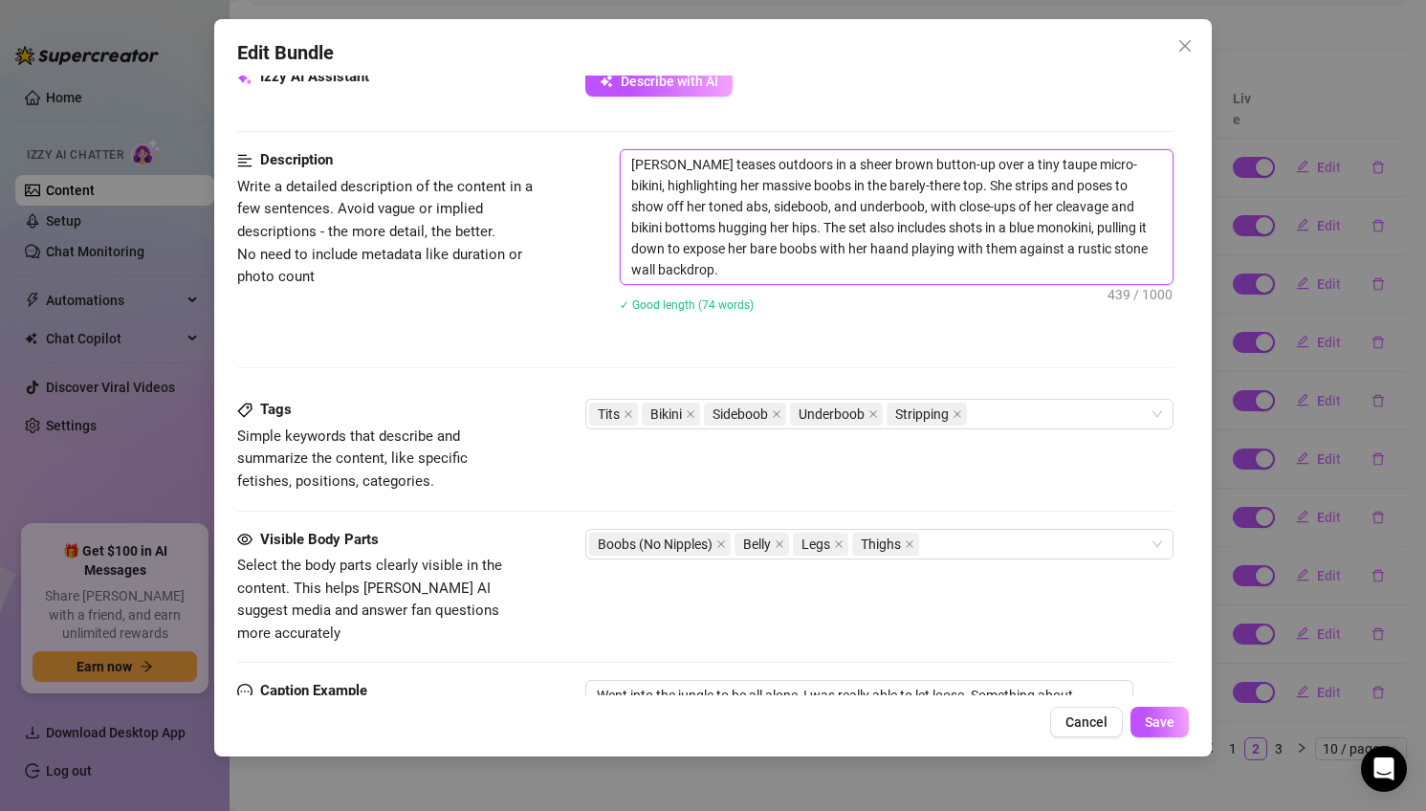
type textarea "[PERSON_NAME] teases outdoors in a sheer brown button-up over a tiny taupe micr…"
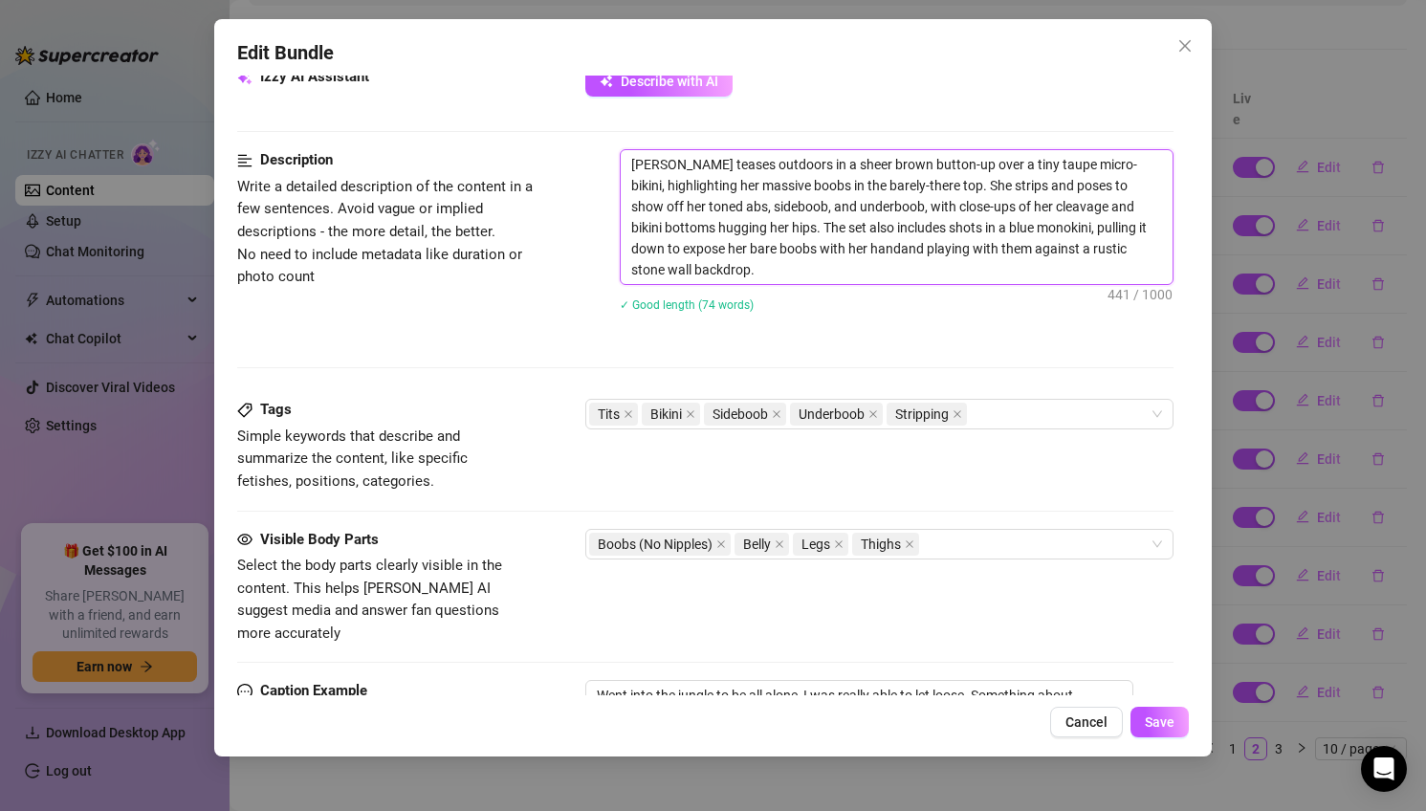
type textarea "[PERSON_NAME] teases outdoors in a sheer brown button-up over a tiny taupe micr…"
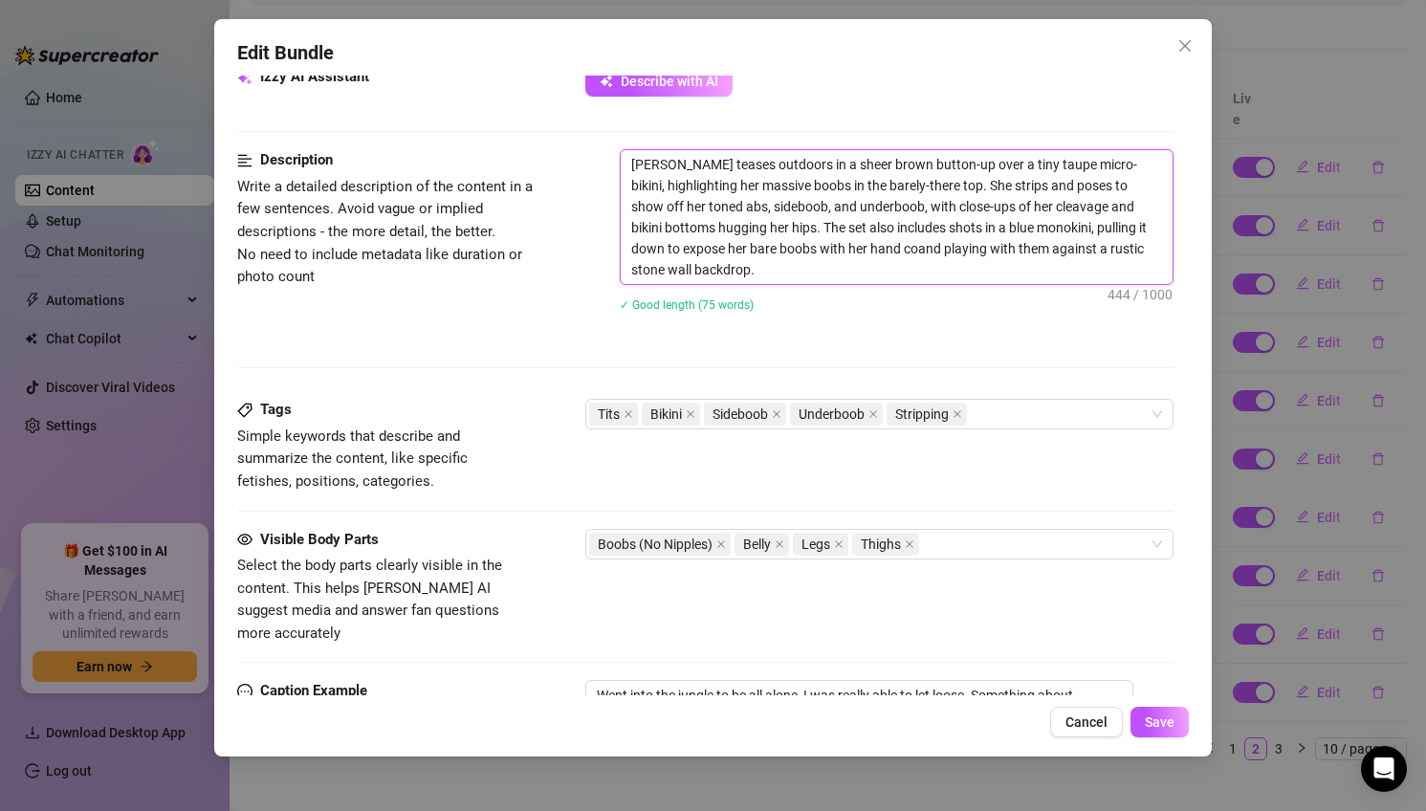
type textarea "[PERSON_NAME] teases outdoors in a sheer brown button-up over a tiny taupe micr…"
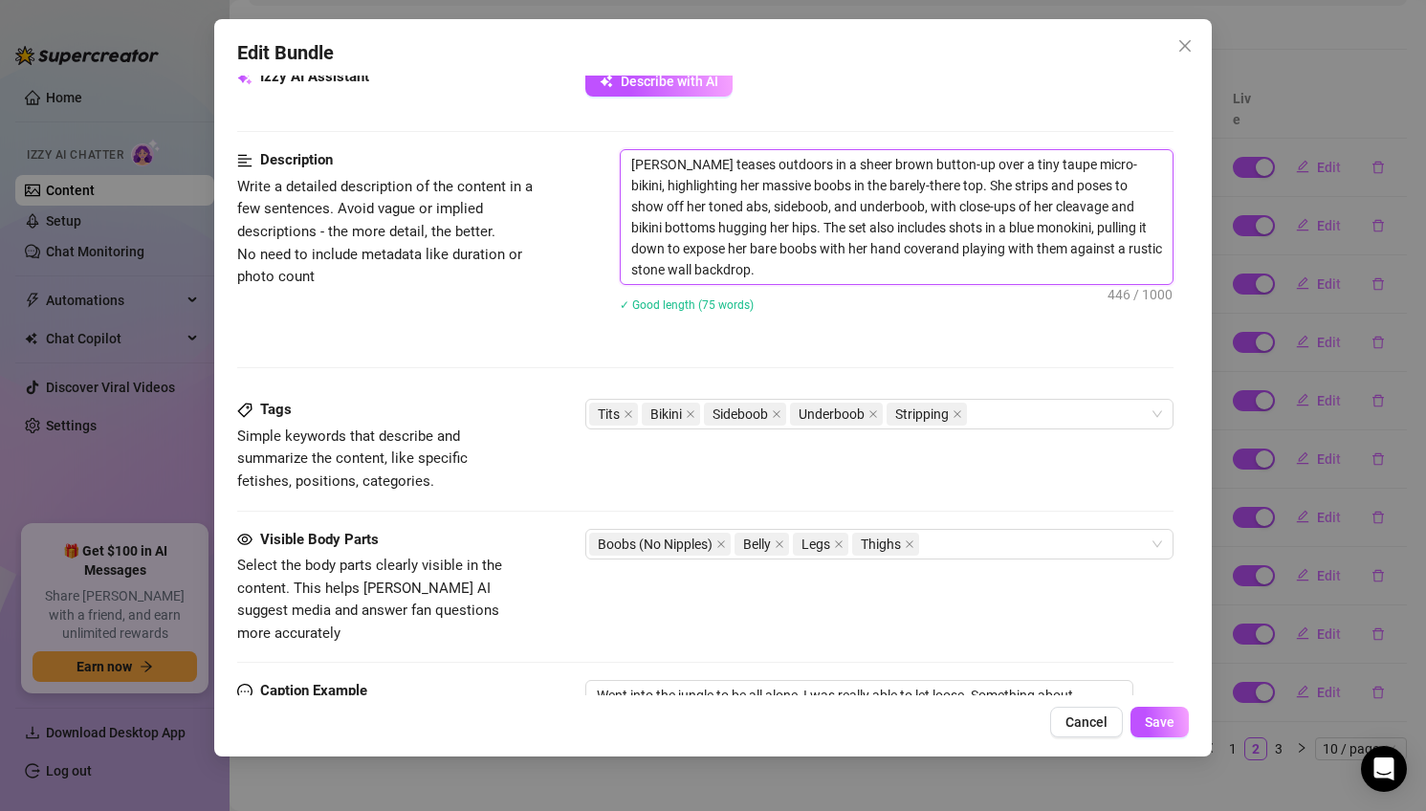
type textarea "[PERSON_NAME] teases outdoors in a sheer brown button-up over a tiny taupe micr…"
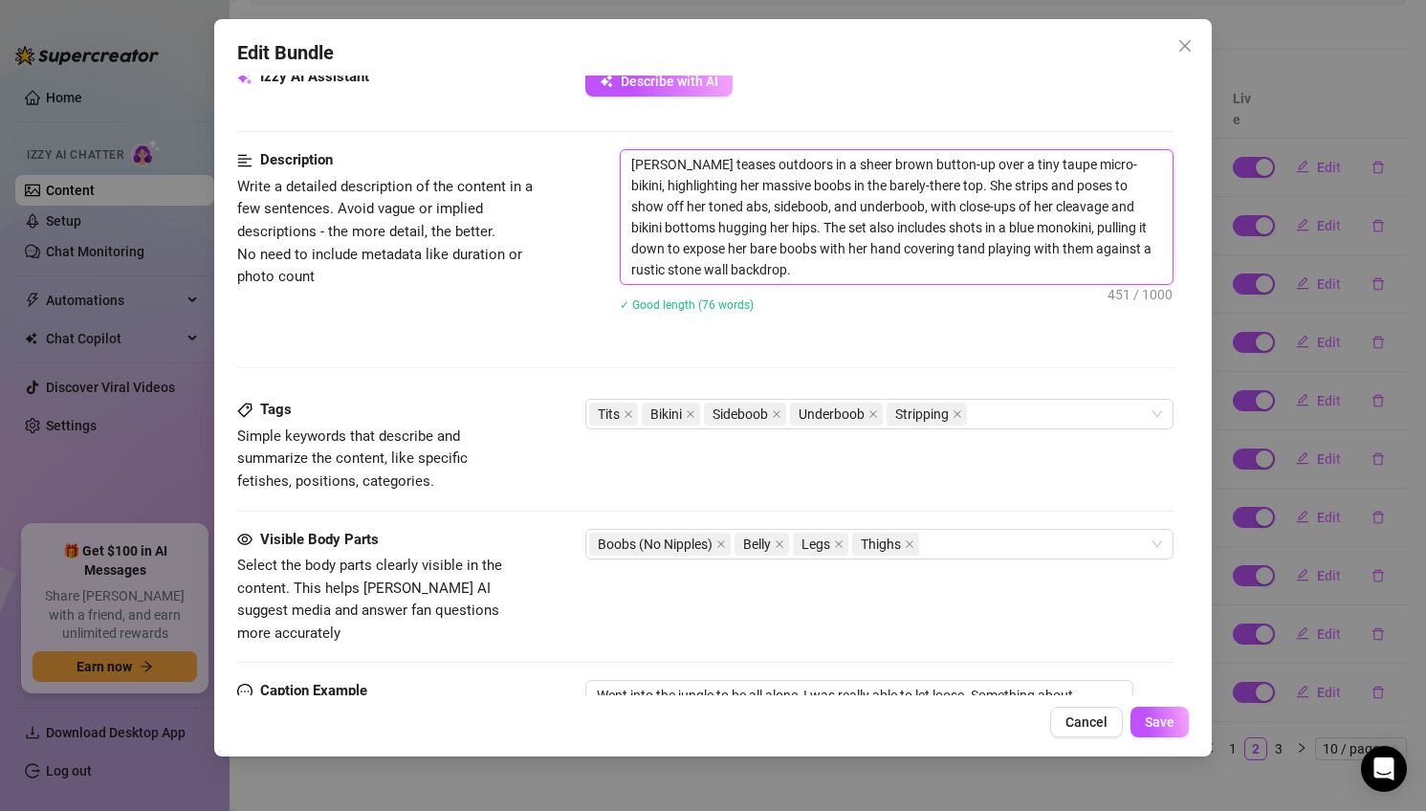
type textarea "[PERSON_NAME] teases outdoors in a sheer brown button-up over a tiny taupe micr…"
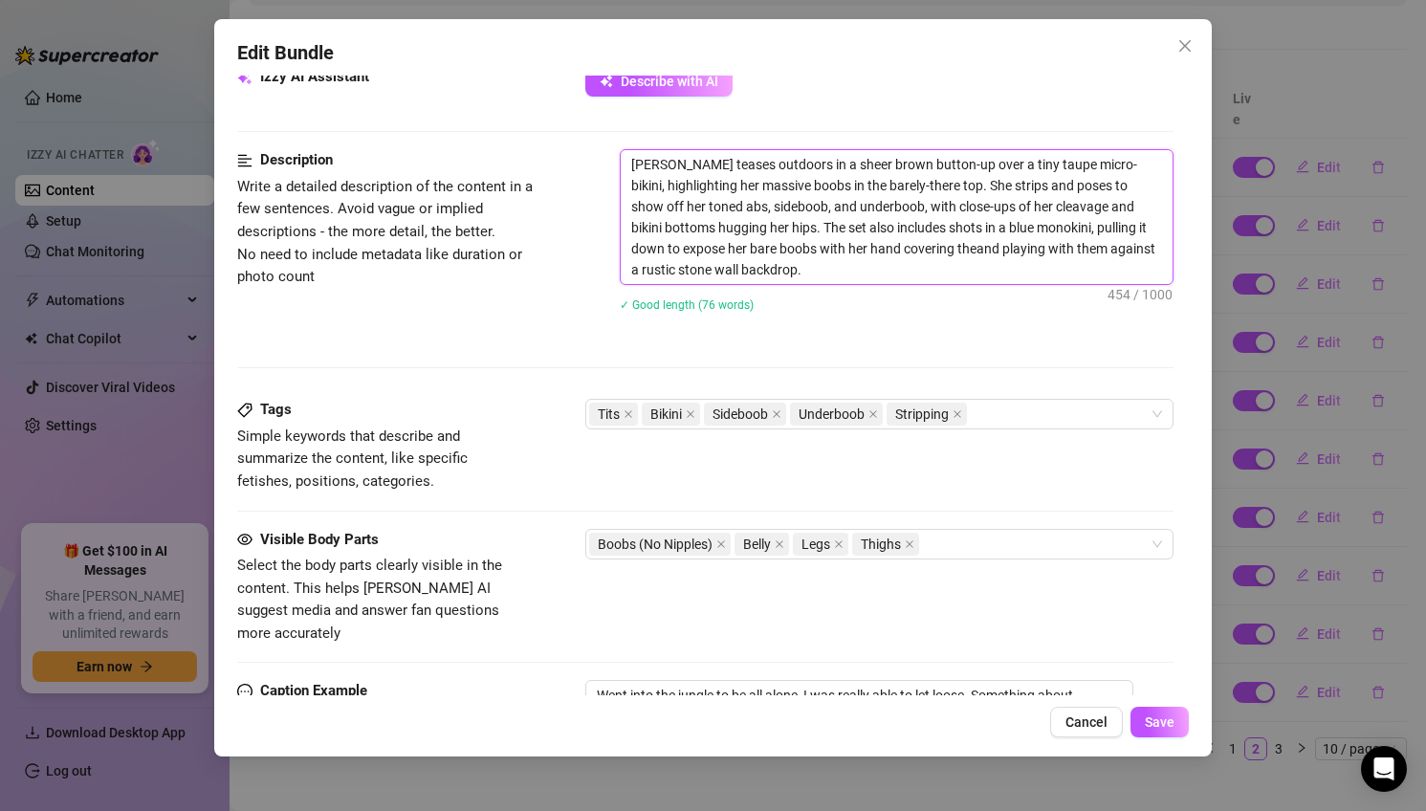
type textarea "[PERSON_NAME] teases outdoors in a sheer brown button-up over a tiny taupe micr…"
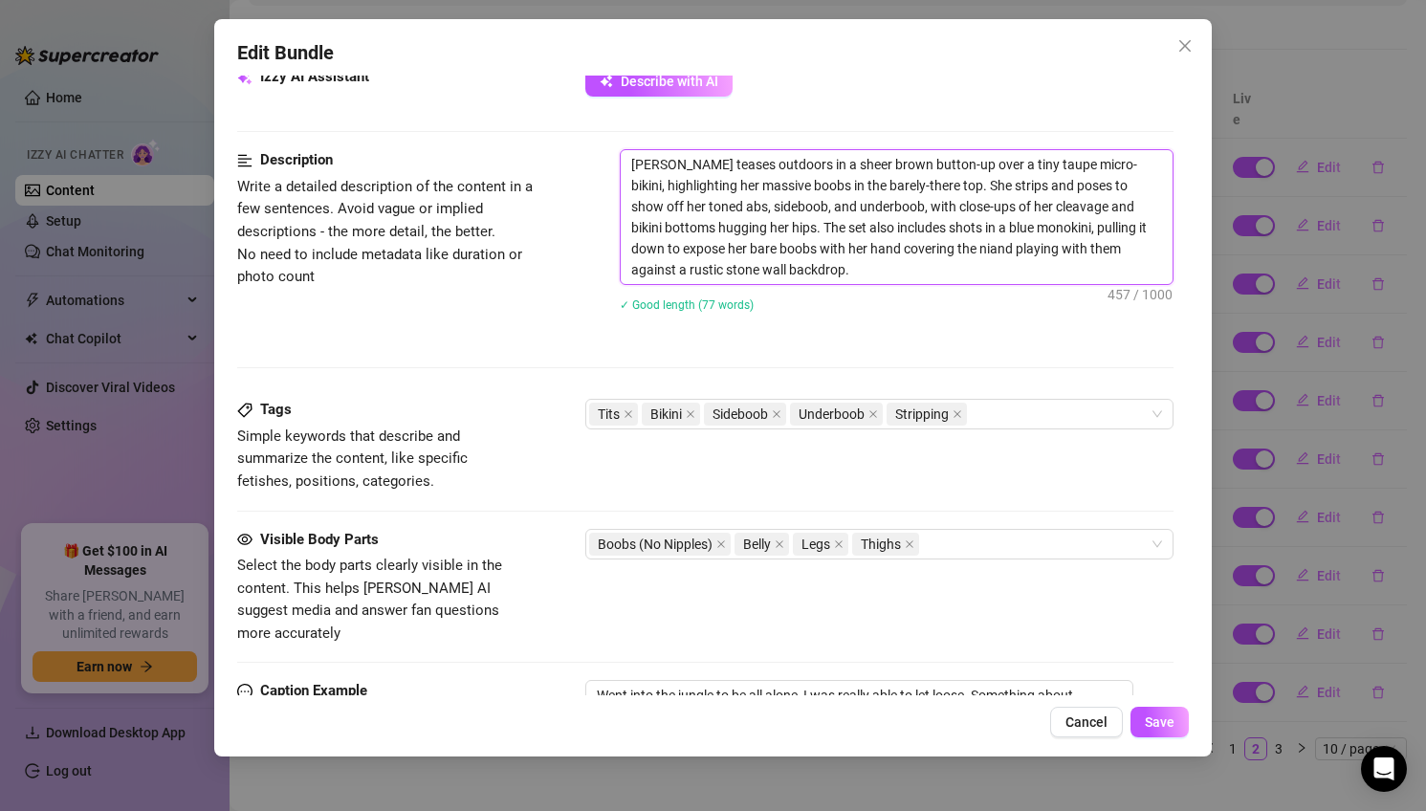
type textarea "[PERSON_NAME] teases outdoors in a sheer brown button-up over a tiny taupe micr…"
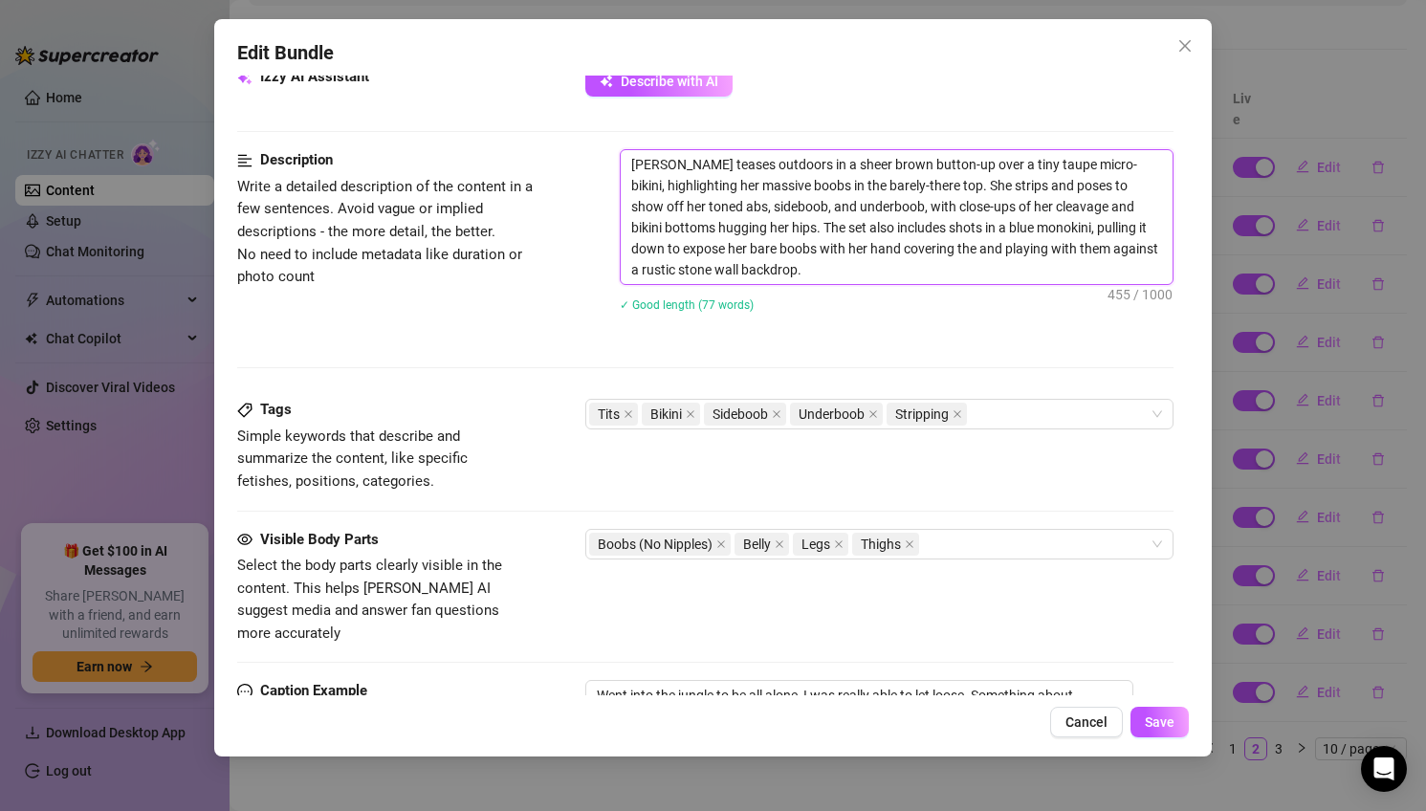
type textarea "[PERSON_NAME] teases outdoors in a sheer brown button-up over a tiny taupe micr…"
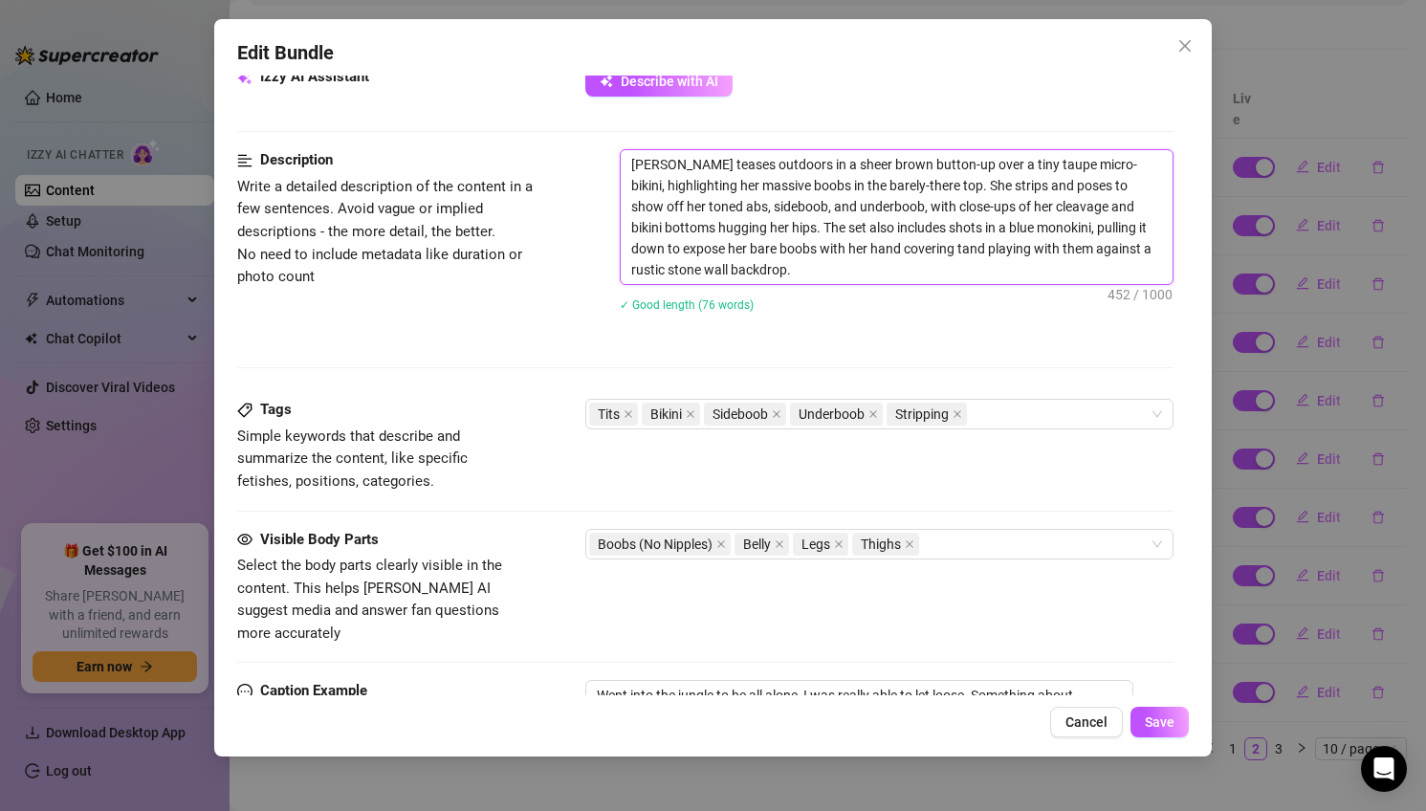
type textarea "[PERSON_NAME] teases outdoors in a sheer brown button-up over a tiny taupe micr…"
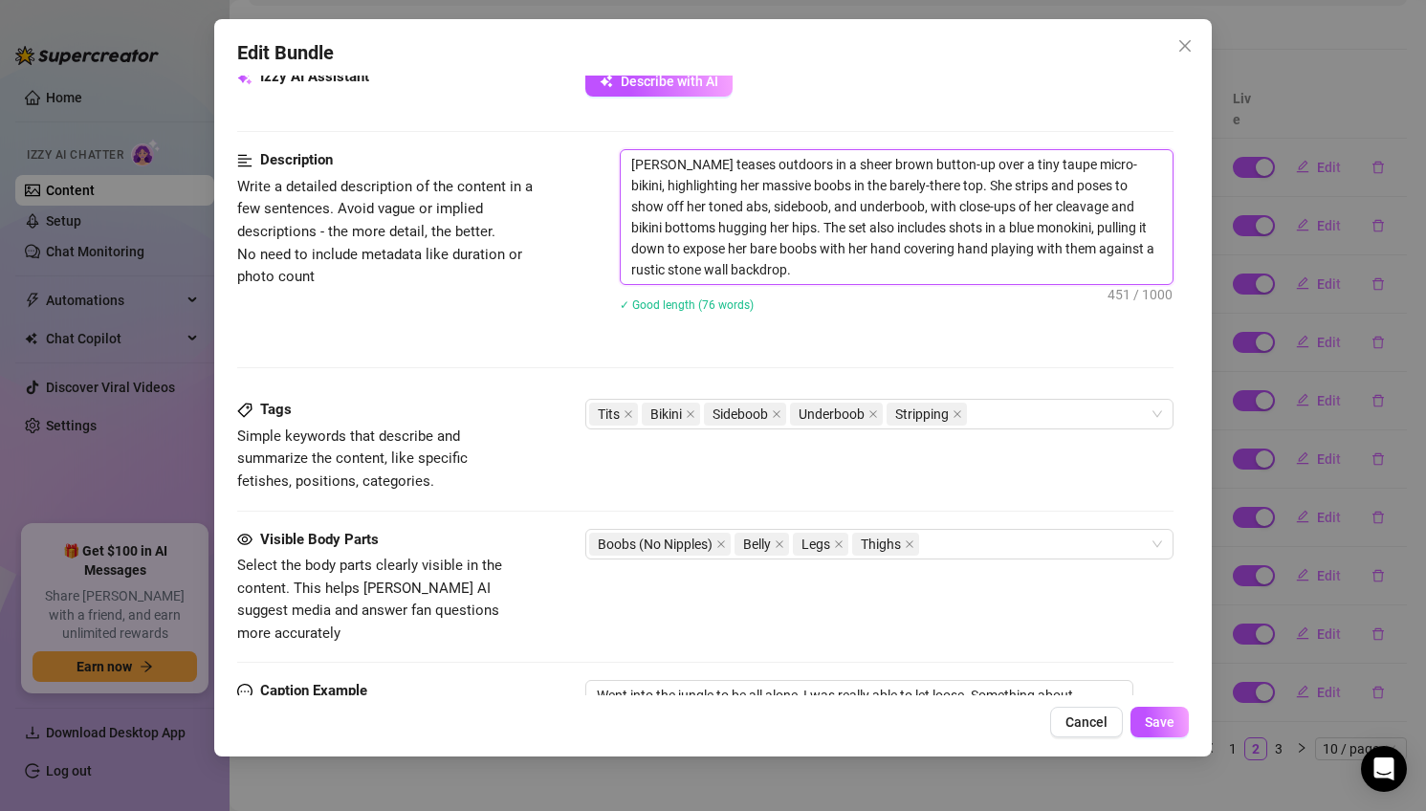
type textarea "[PERSON_NAME] teases outdoors in a sheer brown button-up over a tiny taupe micr…"
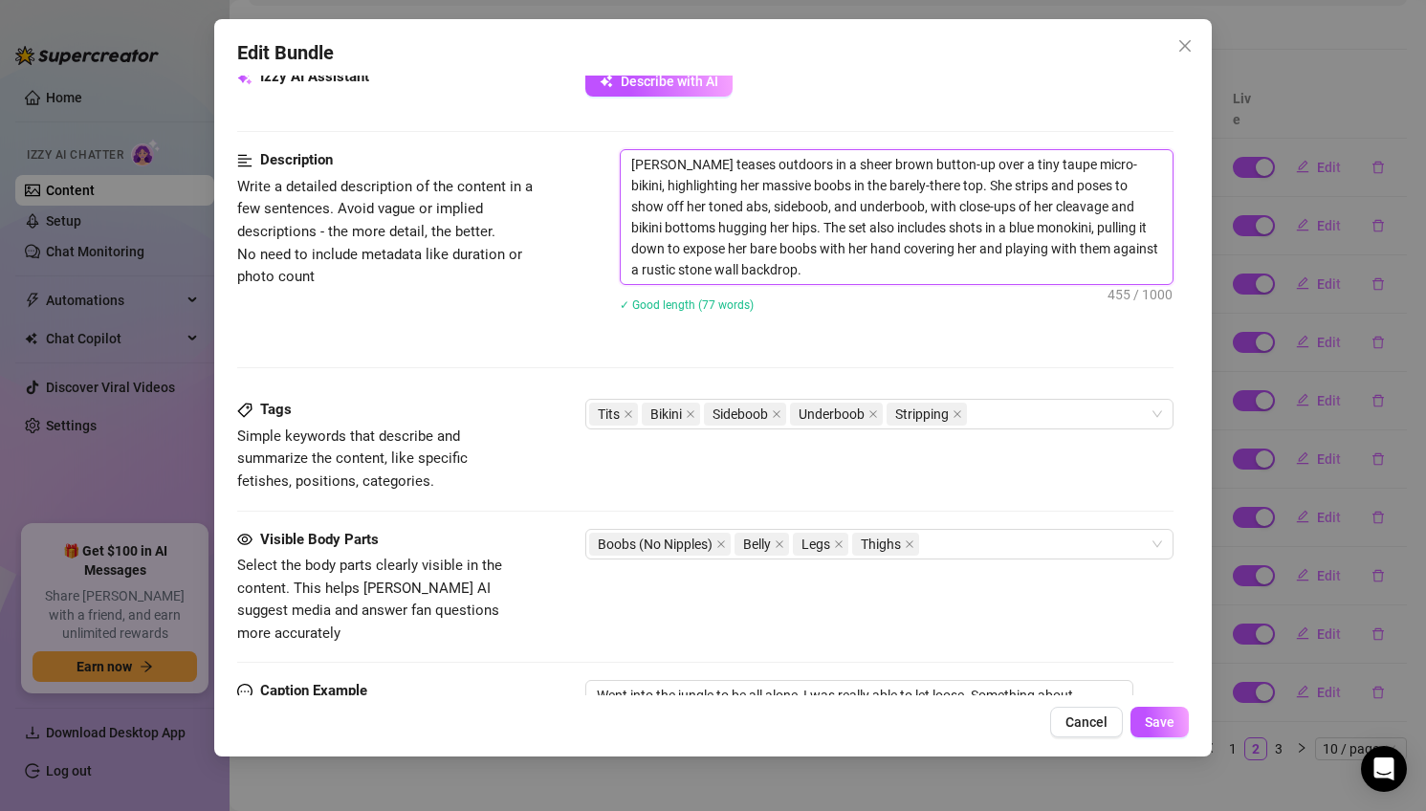
type textarea "[PERSON_NAME] teases outdoors in a sheer brown button-up over a tiny taupe micr…"
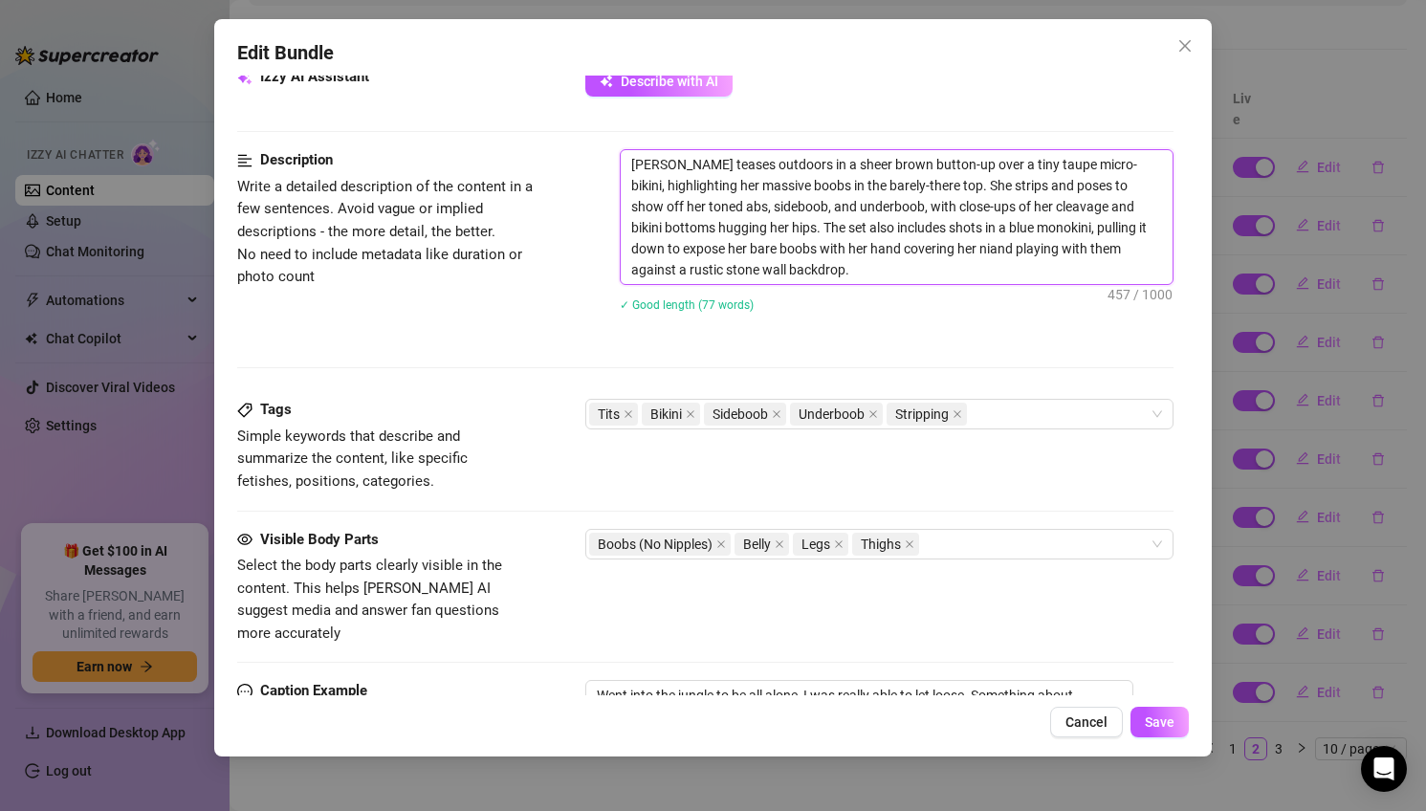
type textarea "[PERSON_NAME] teases outdoors in a sheer brown button-up over a tiny taupe micr…"
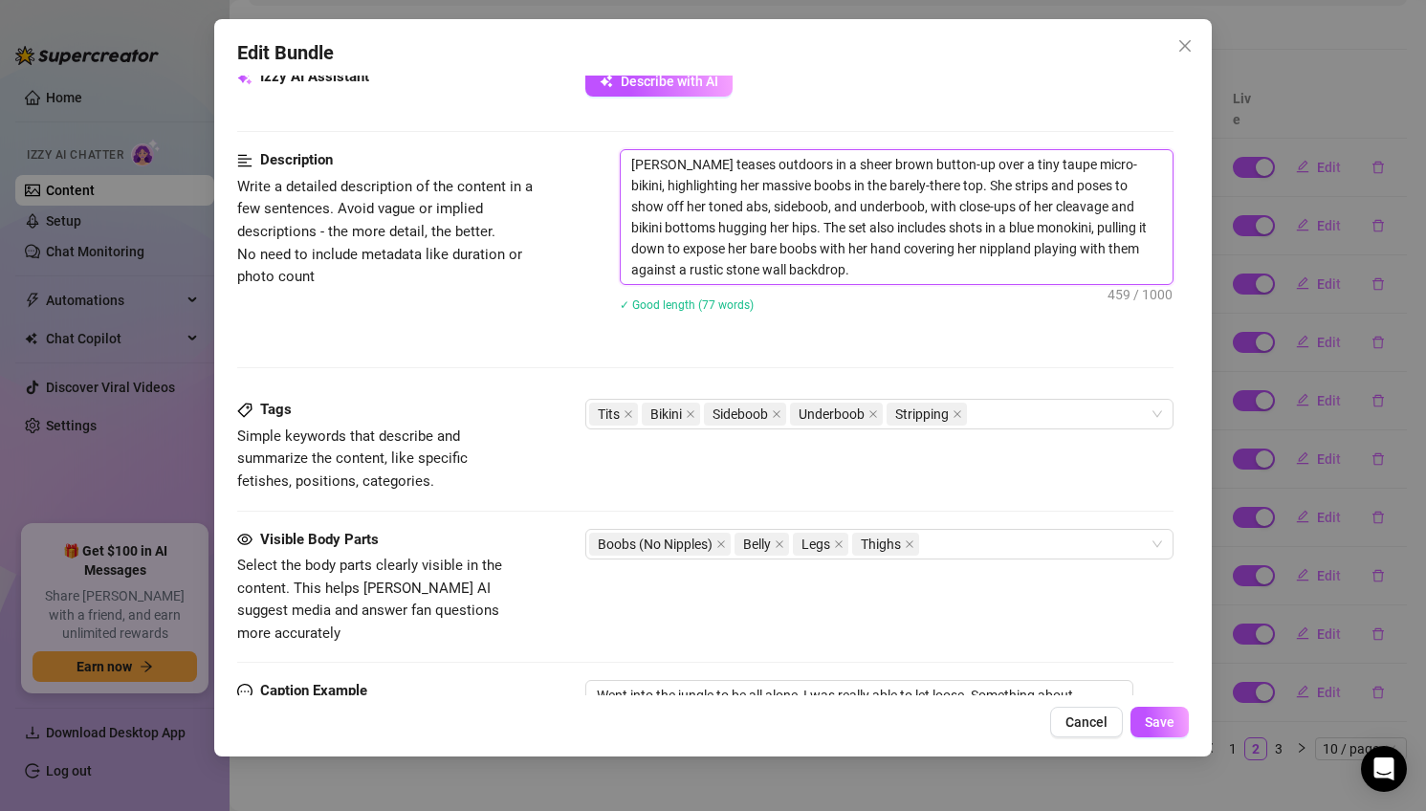
type textarea "[PERSON_NAME] teases outdoors in a sheer brown button-up over a tiny taupe micr…"
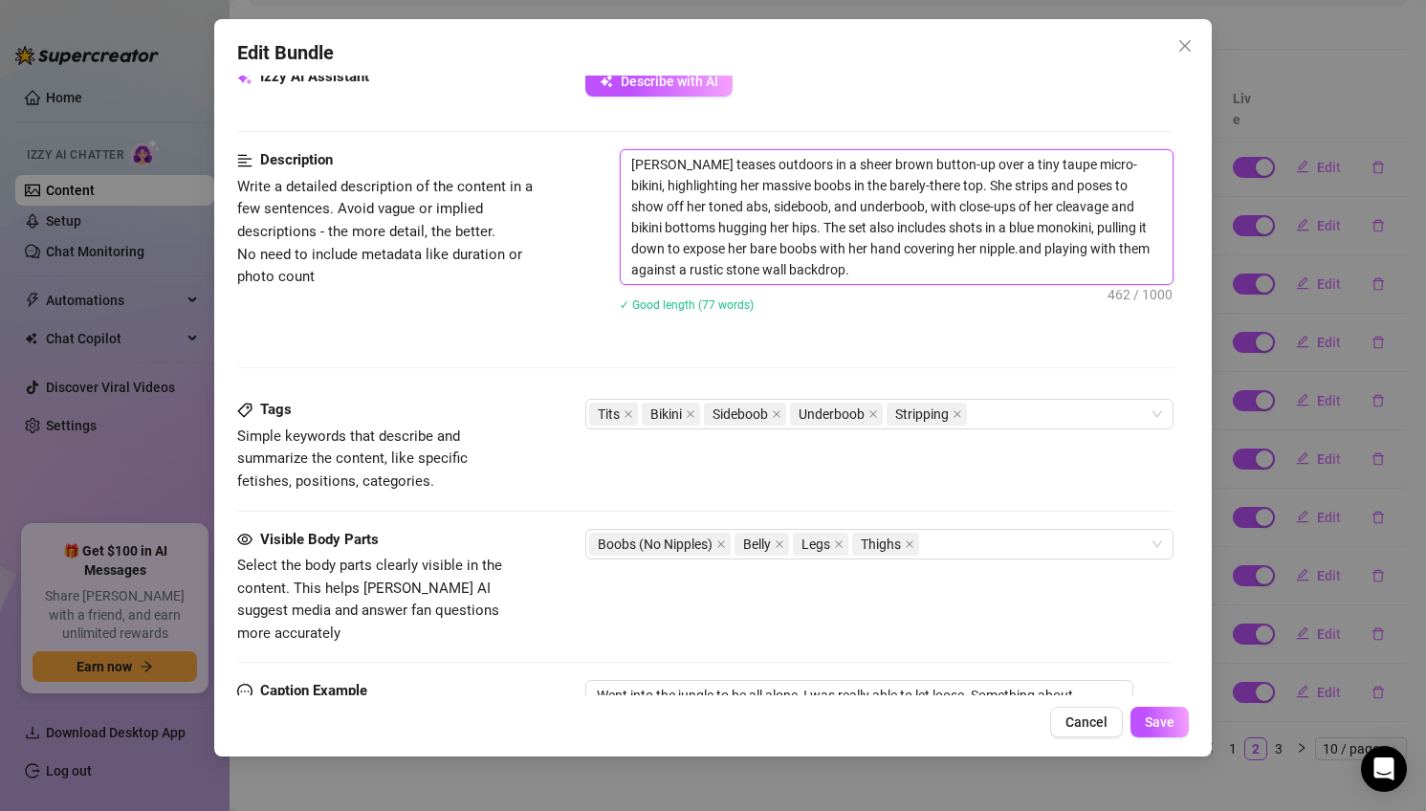
type textarea "[PERSON_NAME] teases outdoors in a sheer brown button-up over a tiny taupe micr…"
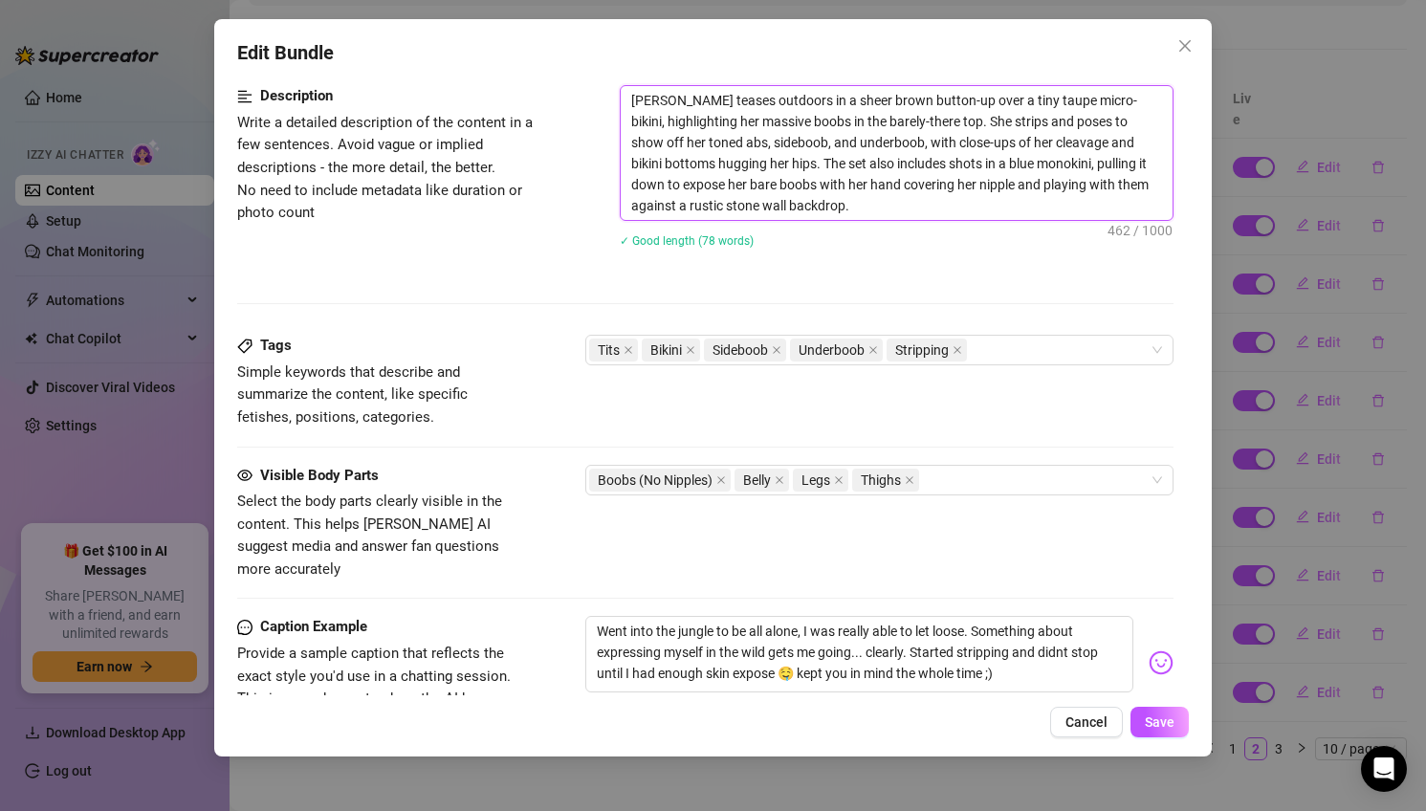
scroll to position [1004, 0]
click at [625, 352] on span at bounding box center [629, 348] width 10 height 21
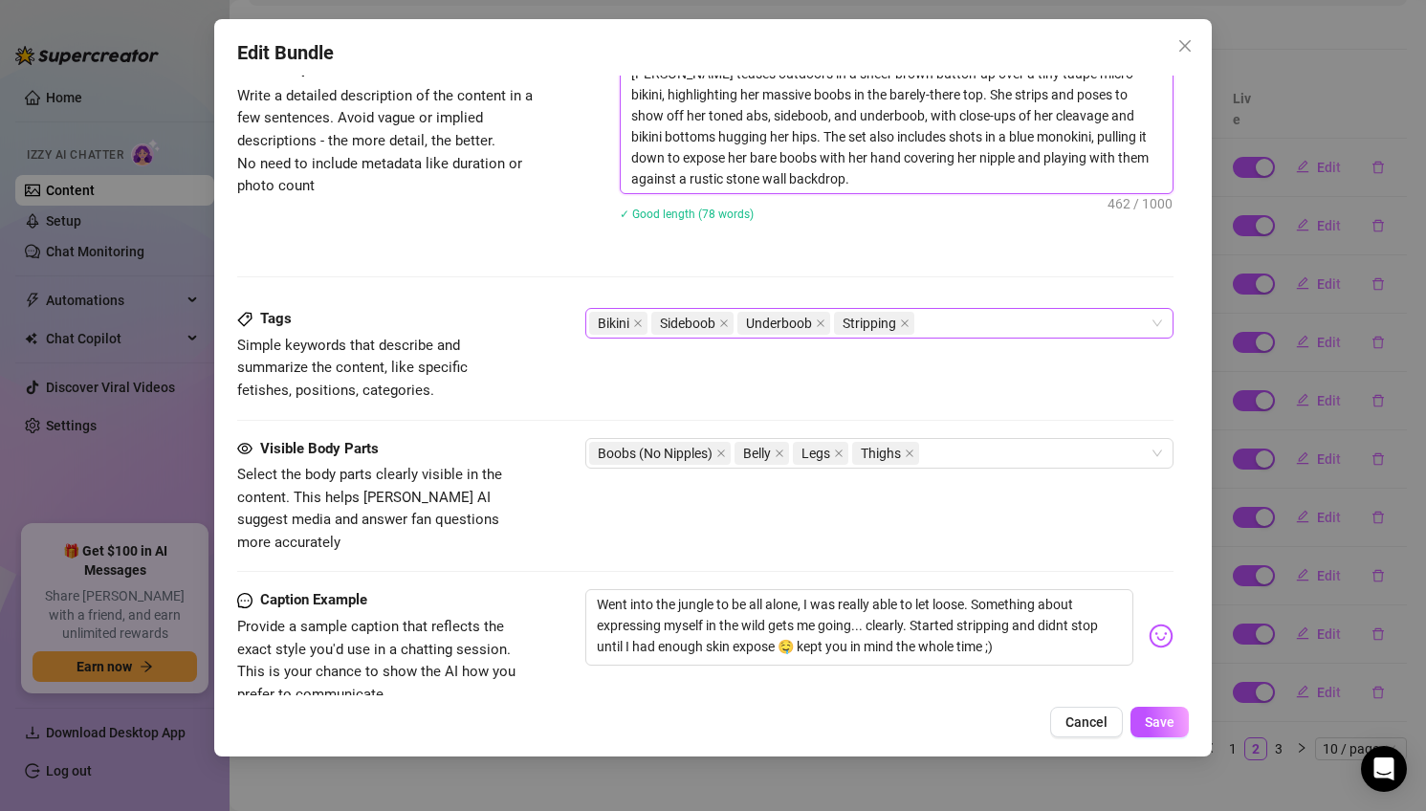
scroll to position [1034, 0]
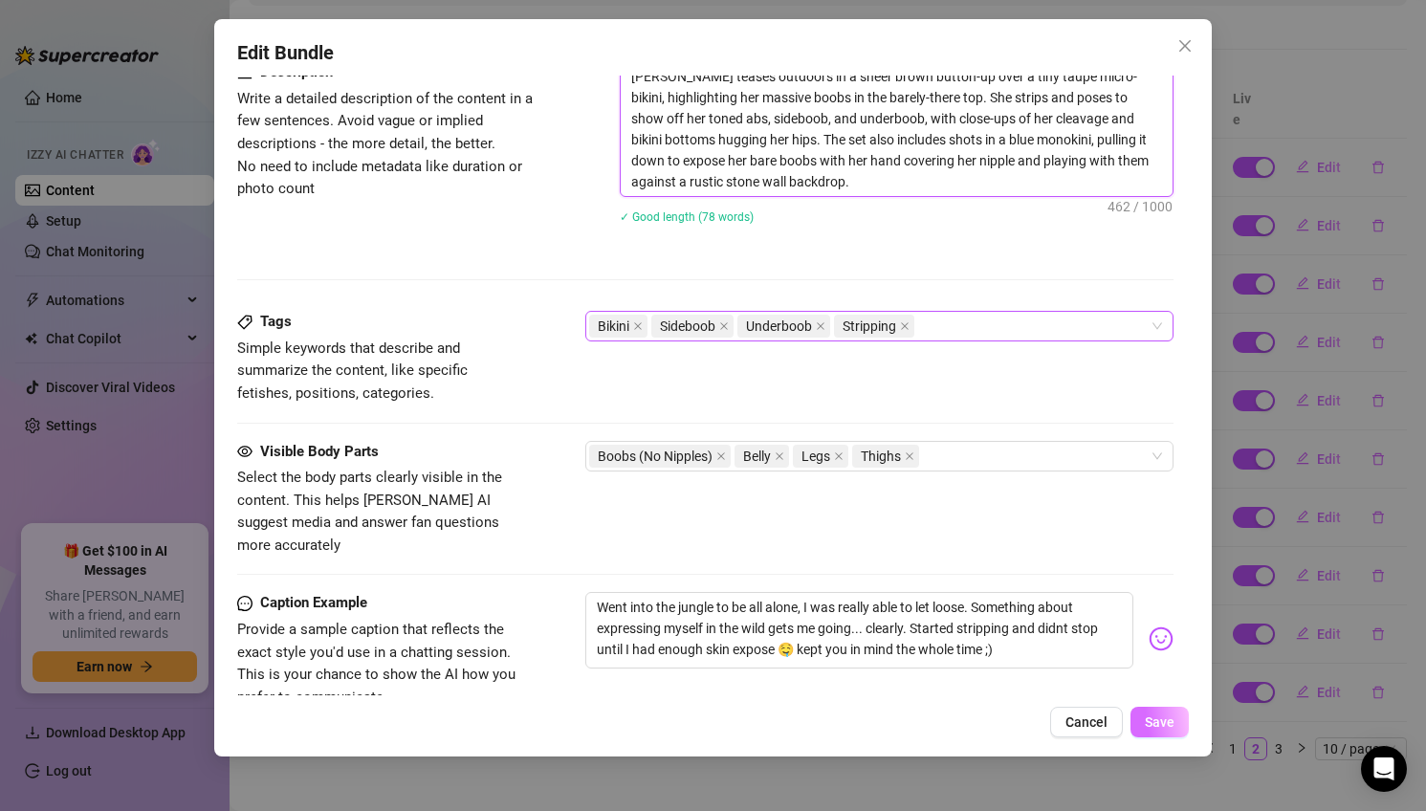
type textarea "[PERSON_NAME] teases outdoors in a sheer brown button-up over a tiny taupe micr…"
click at [1166, 720] on span "Save" at bounding box center [1160, 721] width 30 height 15
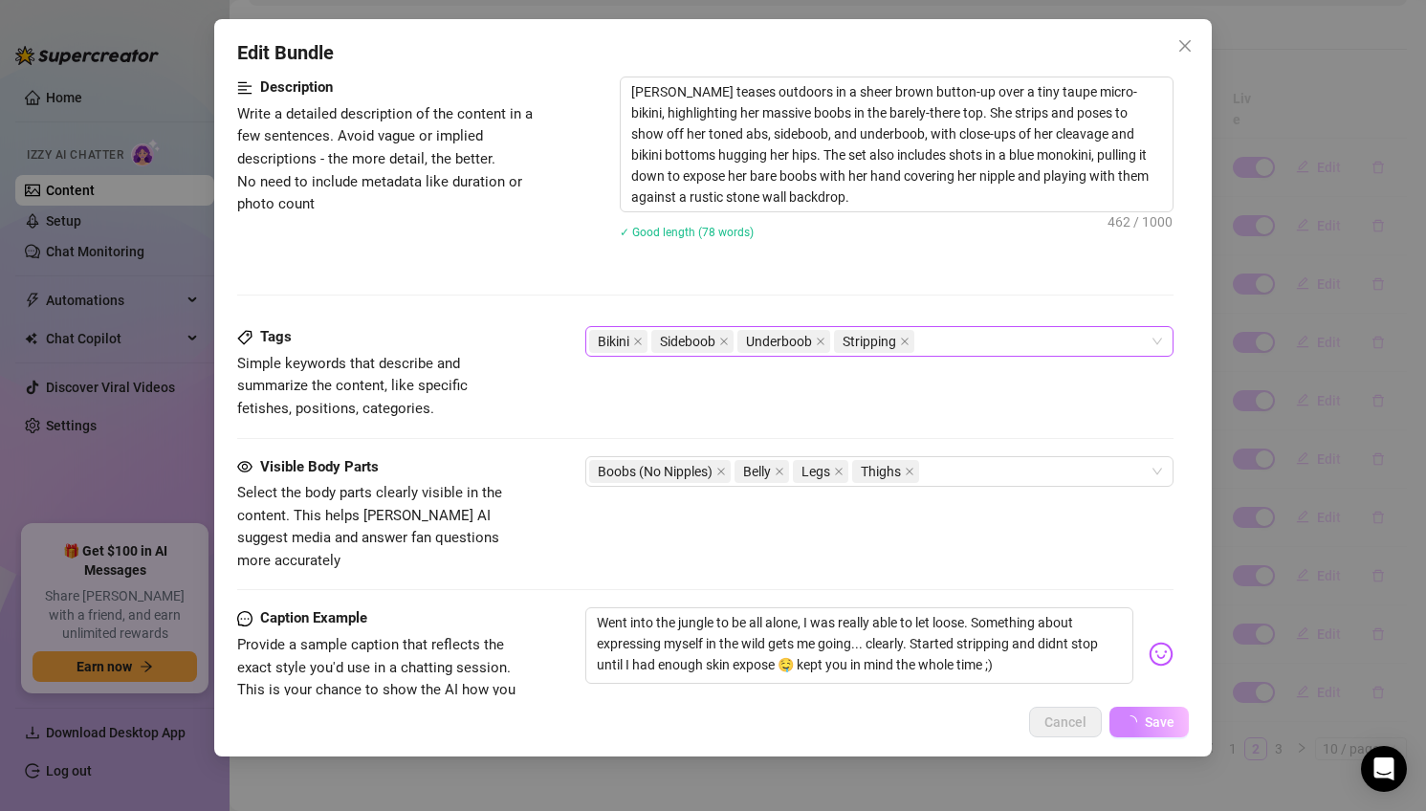
scroll to position [1009, 0]
